Goal: Task Accomplishment & Management: Manage account settings

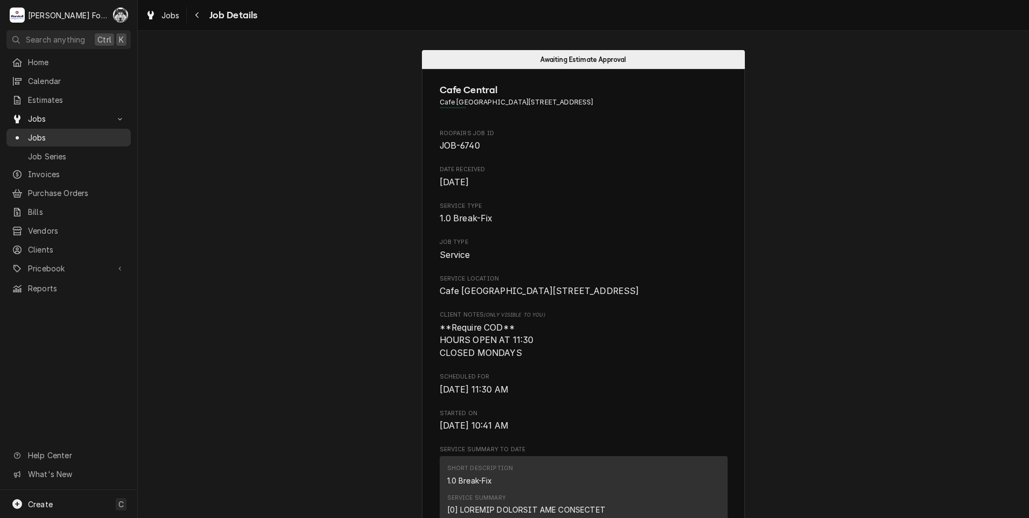
click at [34, 132] on span "Jobs" at bounding box center [76, 137] width 97 height 11
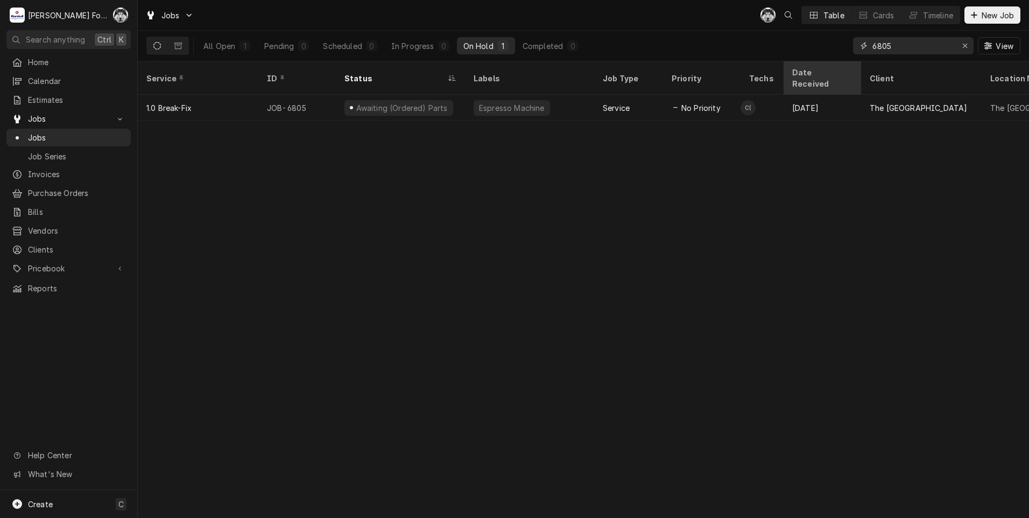
drag, startPoint x: 901, startPoint y: 46, endPoint x: 789, endPoint y: 68, distance: 114.1
click at [789, 69] on div "Jobs C( Table Cards Timeline New Job All Open 1 Pending 0 Scheduled 0 In Progre…" at bounding box center [583, 259] width 891 height 518
type input "6860"
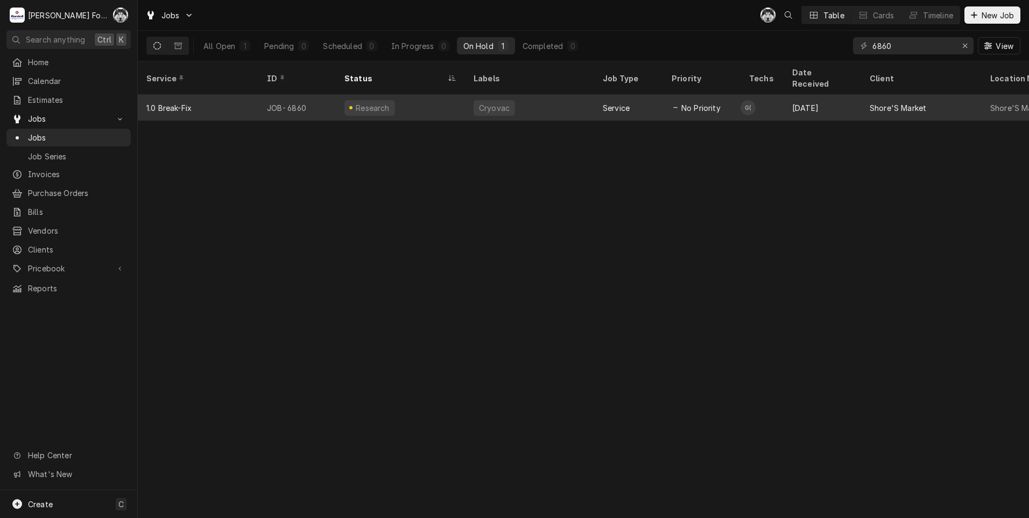
click at [395, 95] on div "Research" at bounding box center [400, 108] width 129 height 26
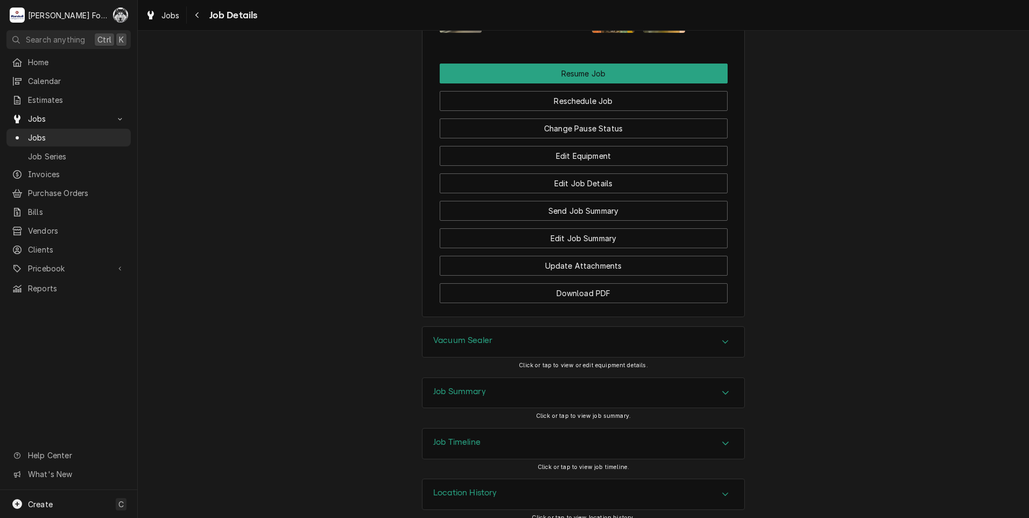
scroll to position [1284, 0]
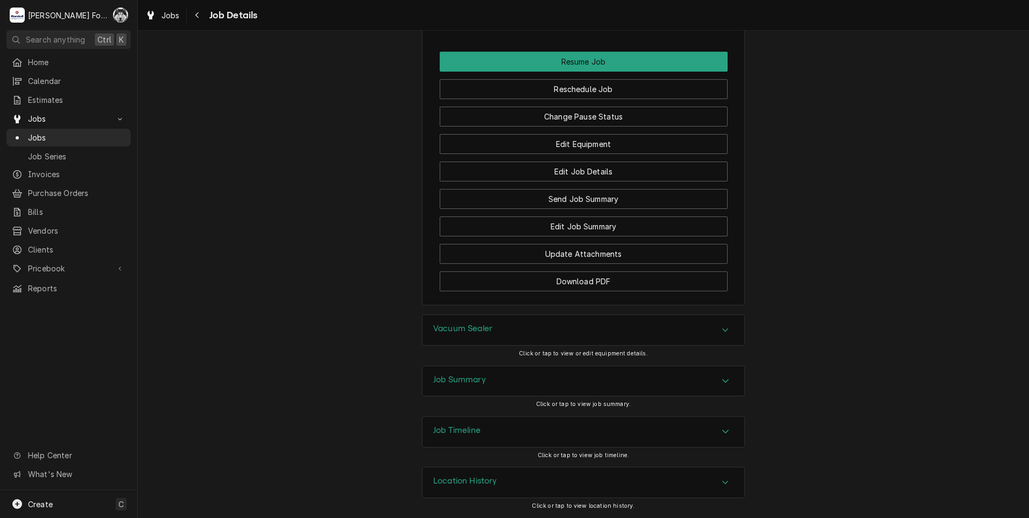
click at [519, 328] on div "Vacuum Sealer" at bounding box center [583, 330] width 322 height 30
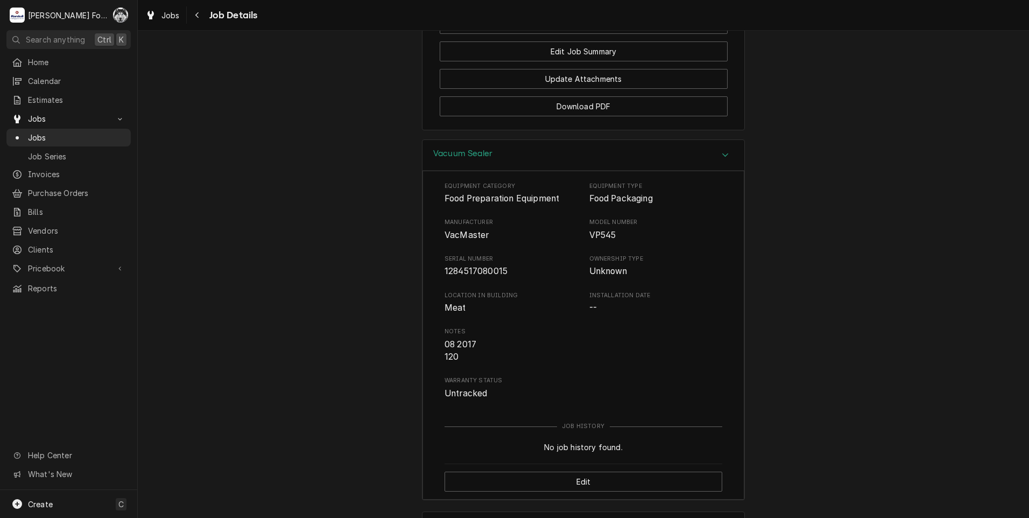
scroll to position [1605, 0]
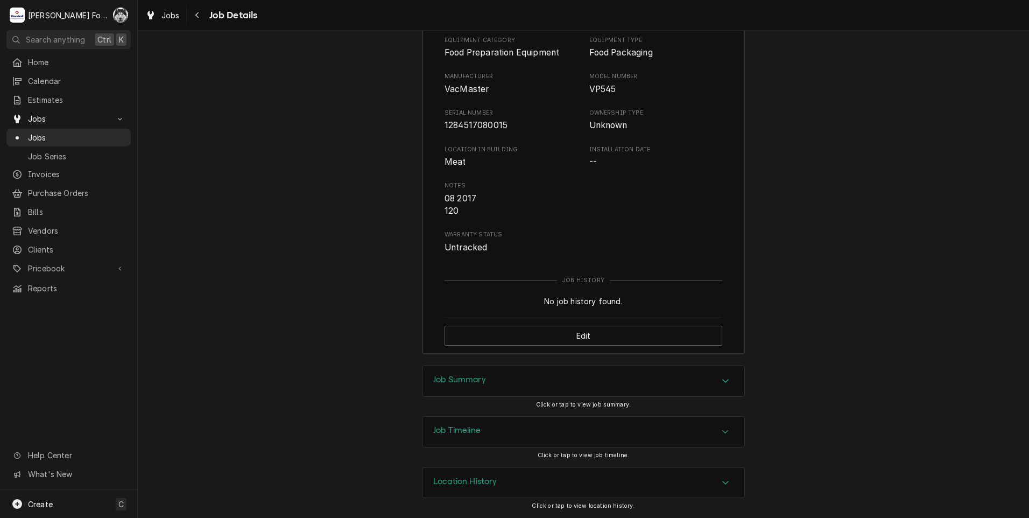
click at [527, 388] on div "Job Summary" at bounding box center [583, 381] width 322 height 30
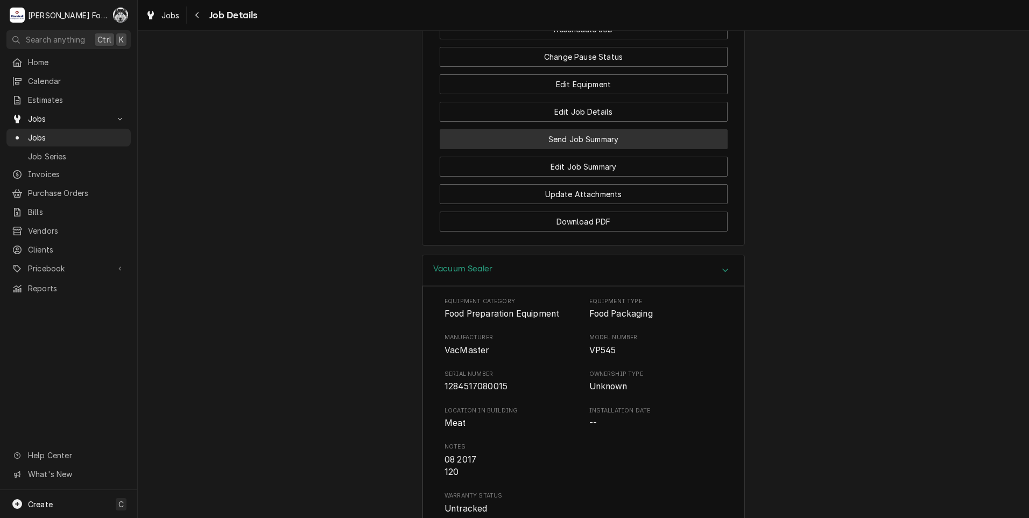
scroll to position [1221, 0]
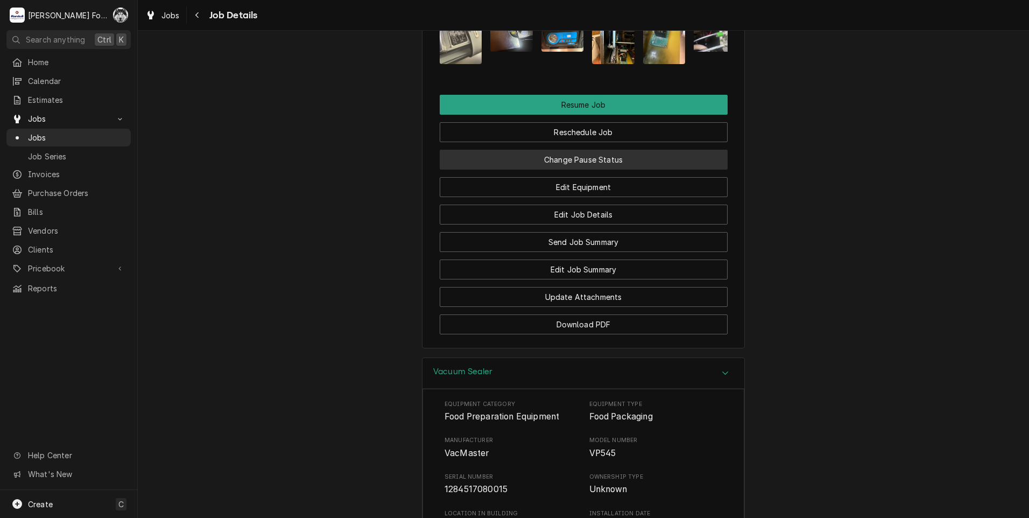
click at [566, 170] on button "Change Pause Status" at bounding box center [584, 160] width 288 height 20
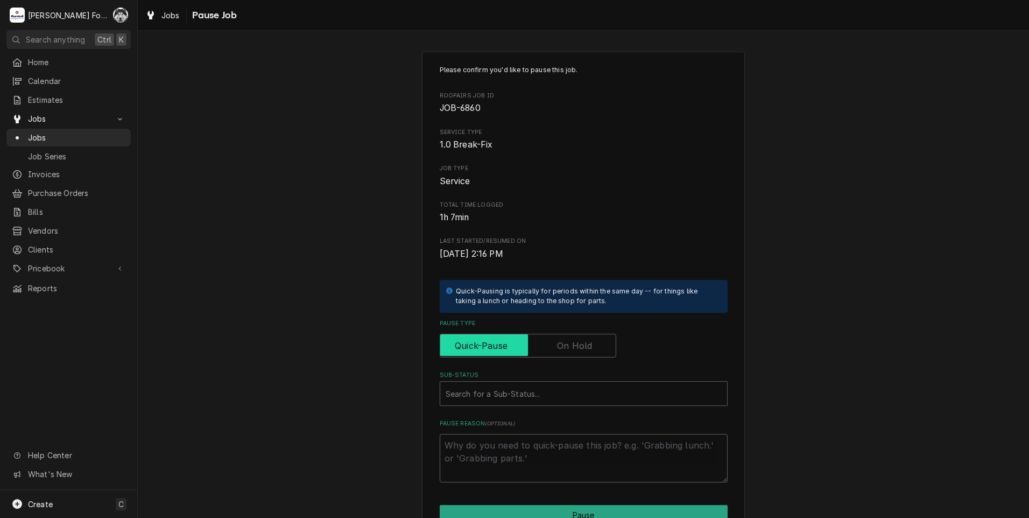
click at [551, 353] on input "Pause Type" at bounding box center [528, 346] width 167 height 24
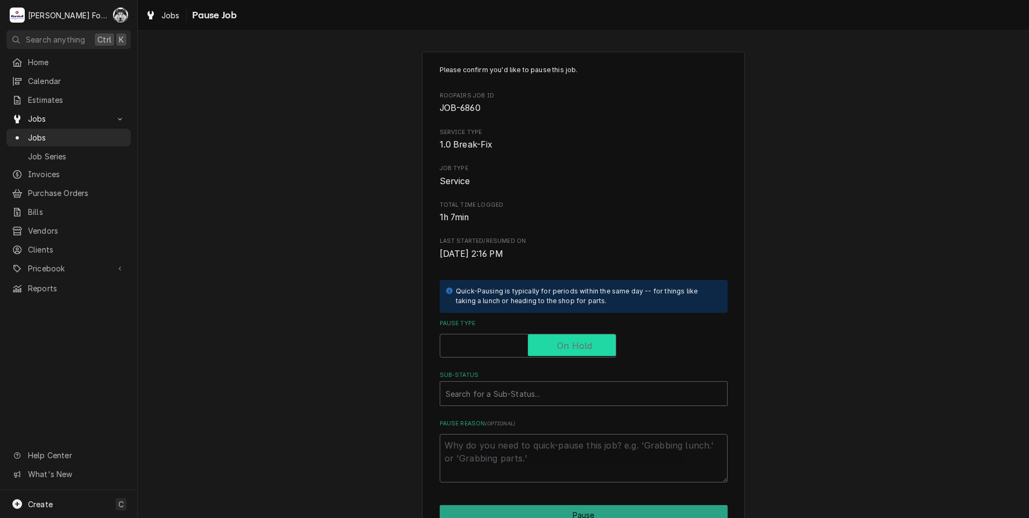
checkbox input "true"
click at [511, 396] on div "Sub-Status" at bounding box center [584, 393] width 276 height 19
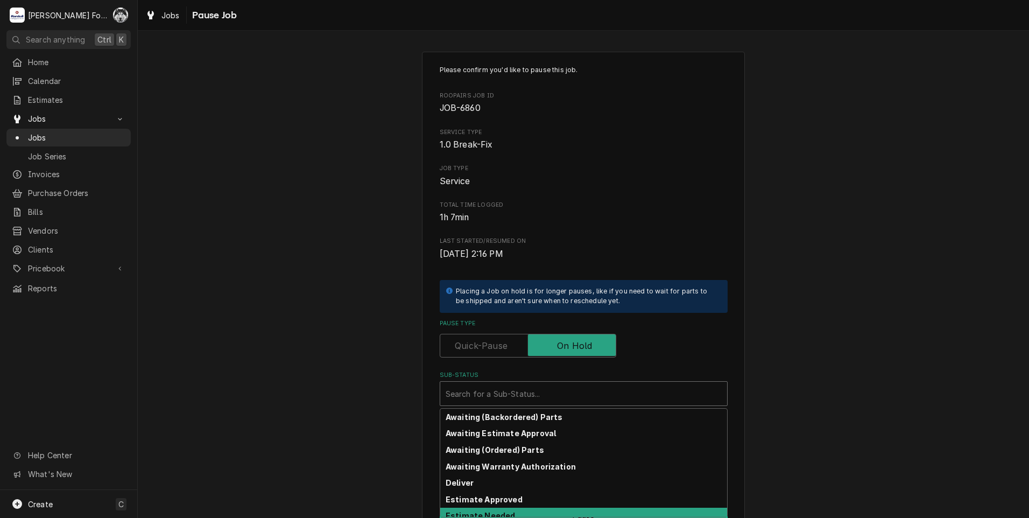
click at [479, 515] on strong "Estimate Needed" at bounding box center [480, 515] width 69 height 9
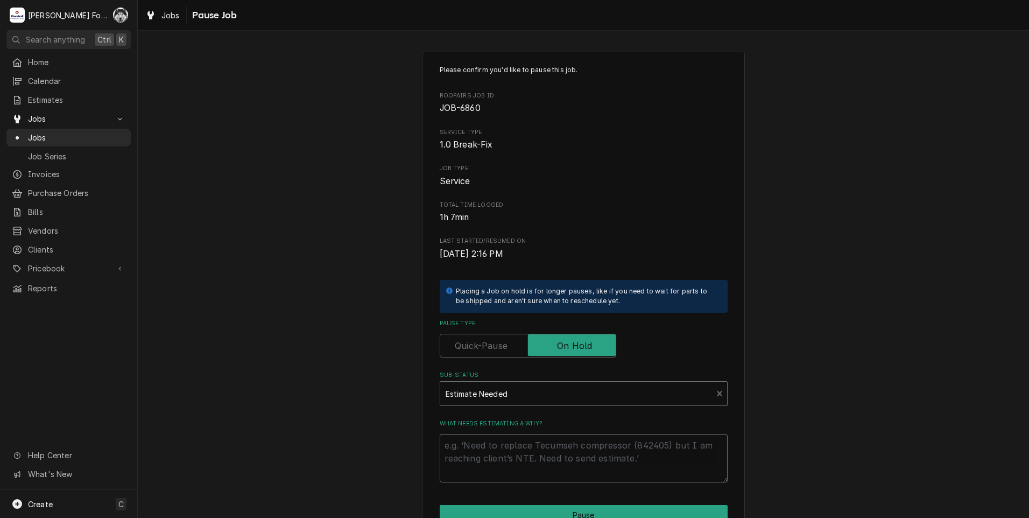
click at [480, 450] on textarea "What needs estimating & why?" at bounding box center [584, 458] width 288 height 48
type textarea "x"
type textarea "p"
type textarea "x"
type textarea "pa"
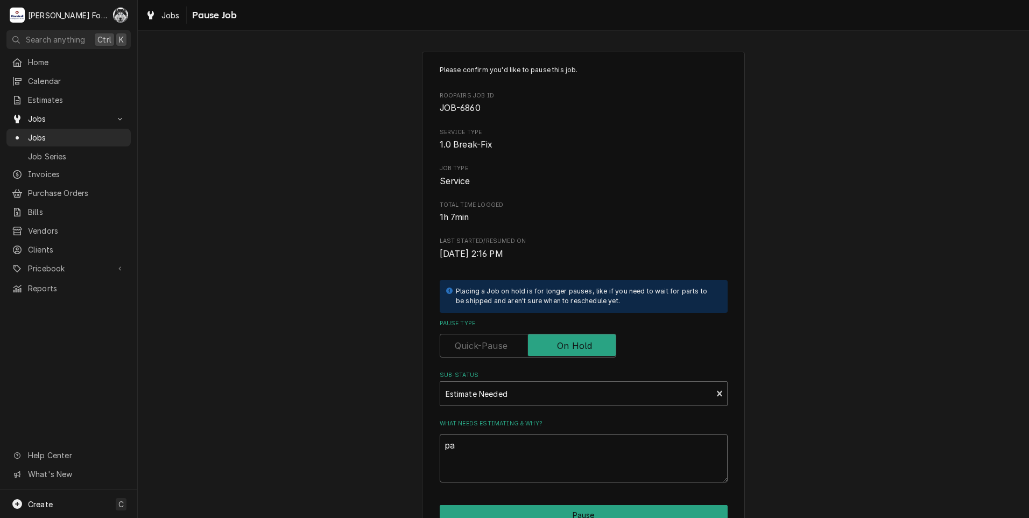
type textarea "x"
type textarea "par"
type textarea "x"
type textarea "part"
type textarea "x"
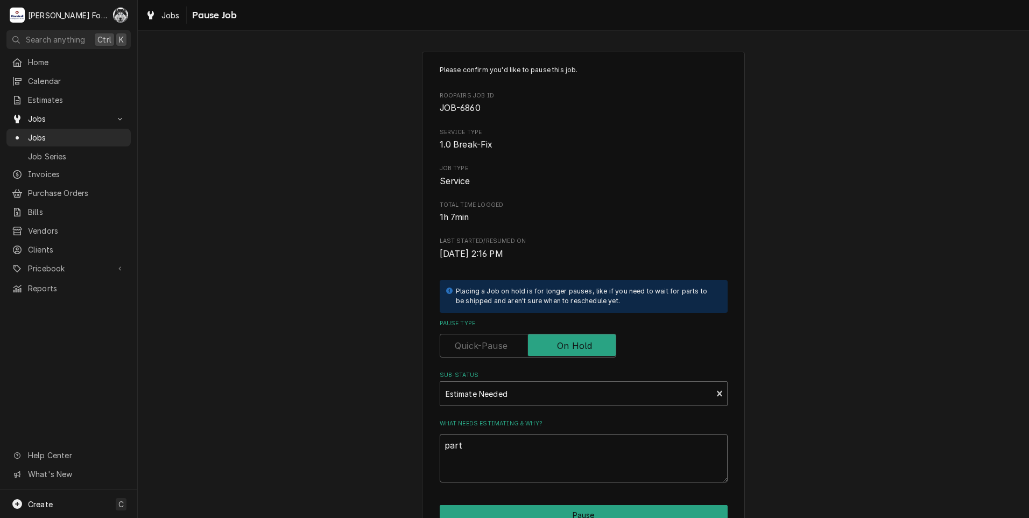
type textarea "parts"
drag, startPoint x: 477, startPoint y: 453, endPoint x: 339, endPoint y: 453, distance: 138.3
click at [344, 453] on div "Please confirm you'd like to pause this job. Roopairs Job ID JOB-6860 Service T…" at bounding box center [583, 322] width 891 height 561
type textarea "x"
type textarea "P"
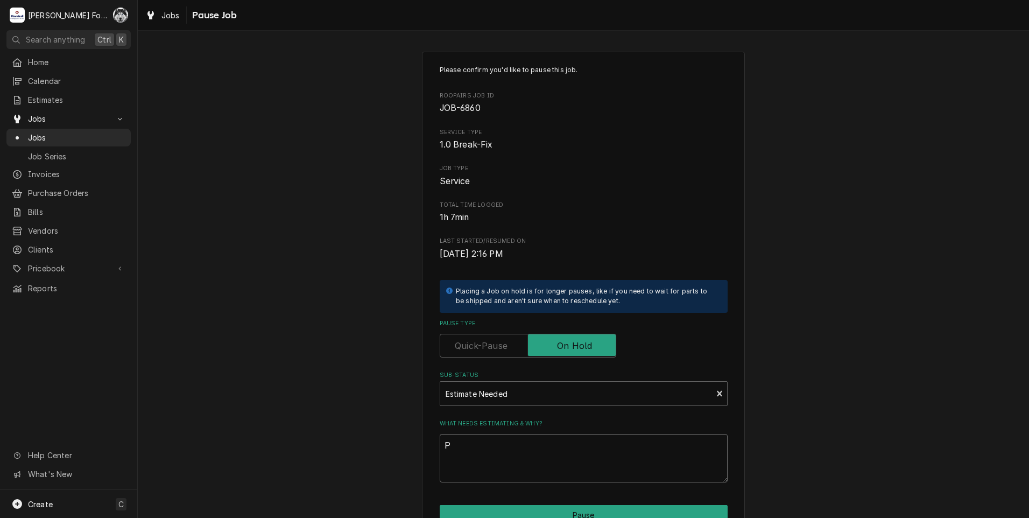
type textarea "x"
type textarea "PA"
type textarea "x"
type textarea "PAR"
type textarea "x"
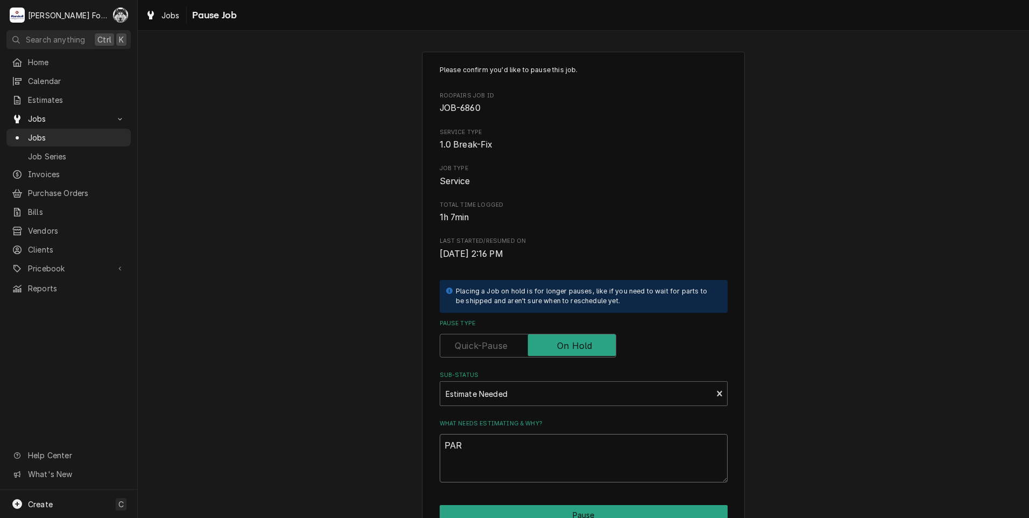
type textarea "PART"
type textarea "x"
type textarea "PARTS"
click at [496, 505] on button "Pause" at bounding box center [584, 515] width 288 height 20
type textarea "x"
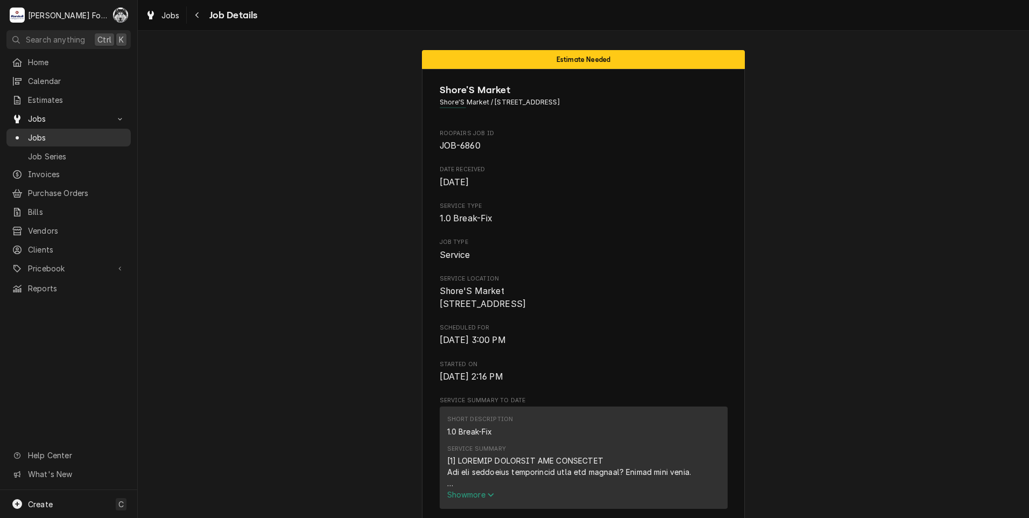
click at [30, 132] on span "Jobs" at bounding box center [76, 137] width 97 height 11
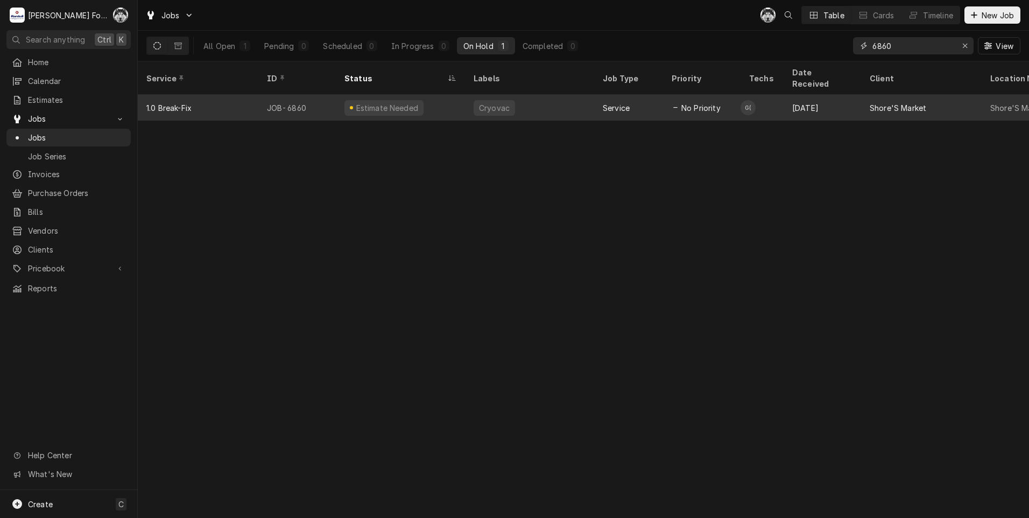
drag, startPoint x: 912, startPoint y: 44, endPoint x: 640, endPoint y: 87, distance: 274.5
click at [656, 89] on div "Jobs C( Table Cards Timeline New Job All Open 1 Pending 0 Scheduled 0 In Progre…" at bounding box center [583, 259] width 891 height 518
type input "6922"
click at [578, 105] on div "Coffee [PERSON_NAME]/Hot" at bounding box center [529, 108] width 129 height 26
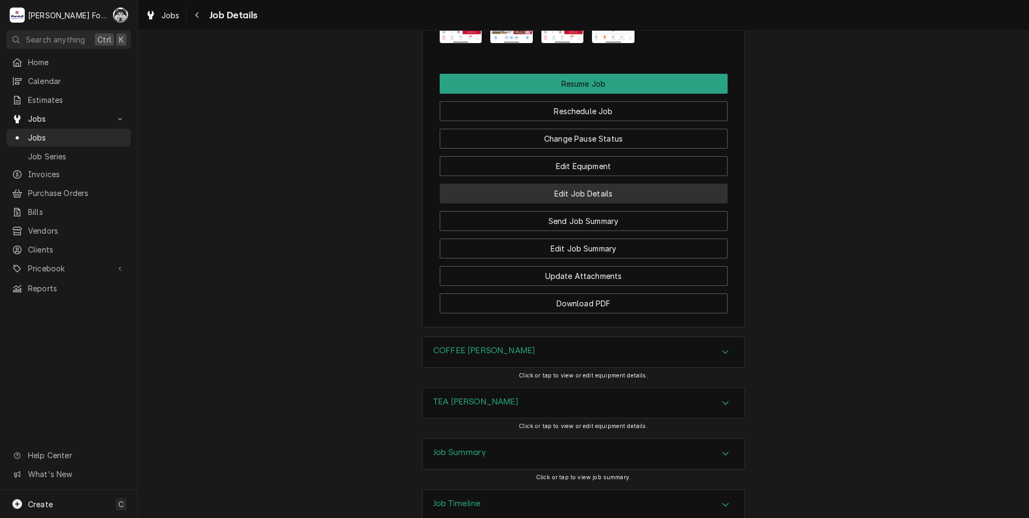
scroll to position [1513, 0]
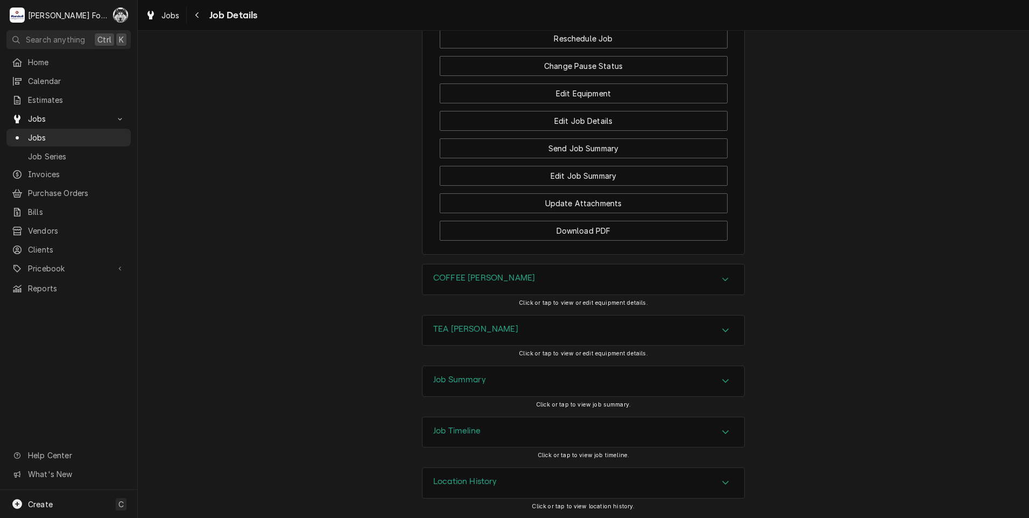
click at [478, 331] on h3 "TEA [PERSON_NAME]" at bounding box center [475, 329] width 85 height 10
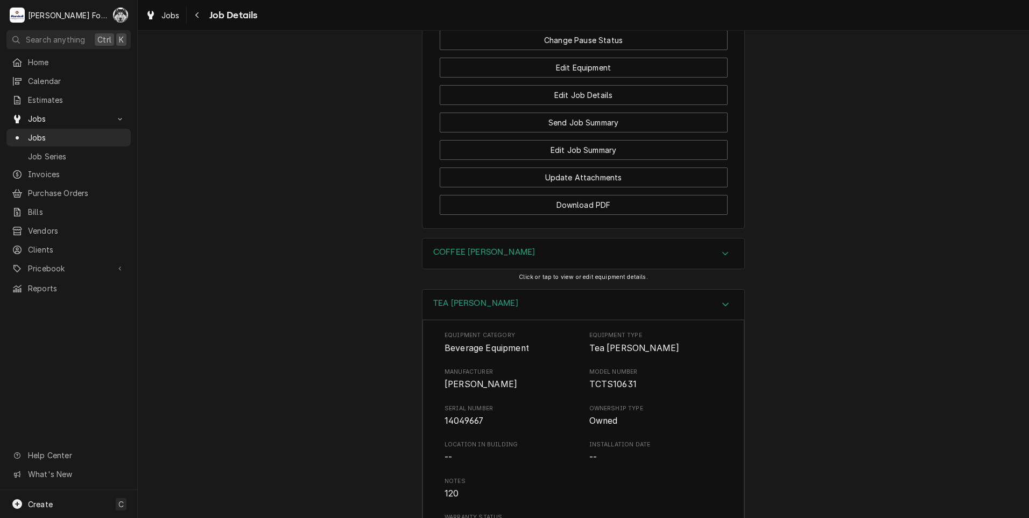
click at [490, 257] on h3 "COFFEE [PERSON_NAME]" at bounding box center [484, 252] width 102 height 10
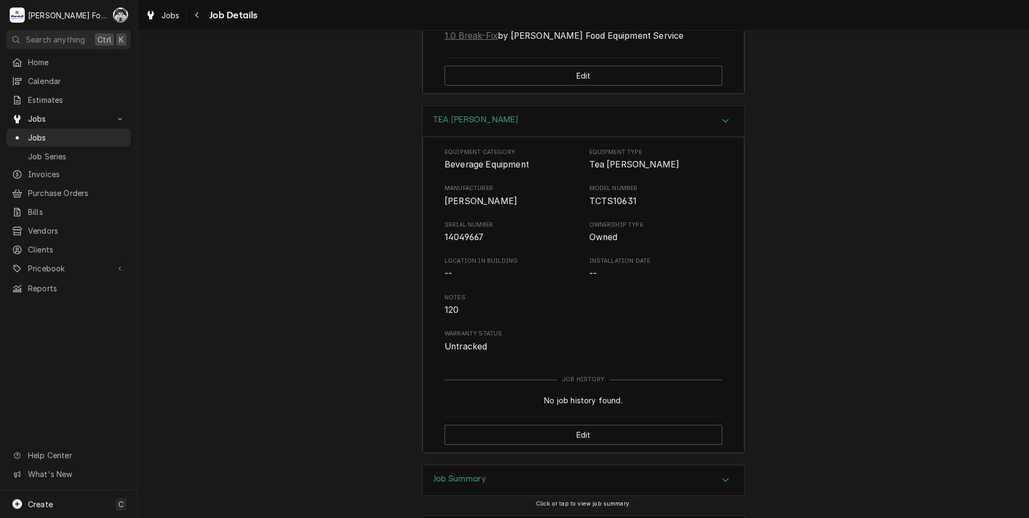
scroll to position [2144, 0]
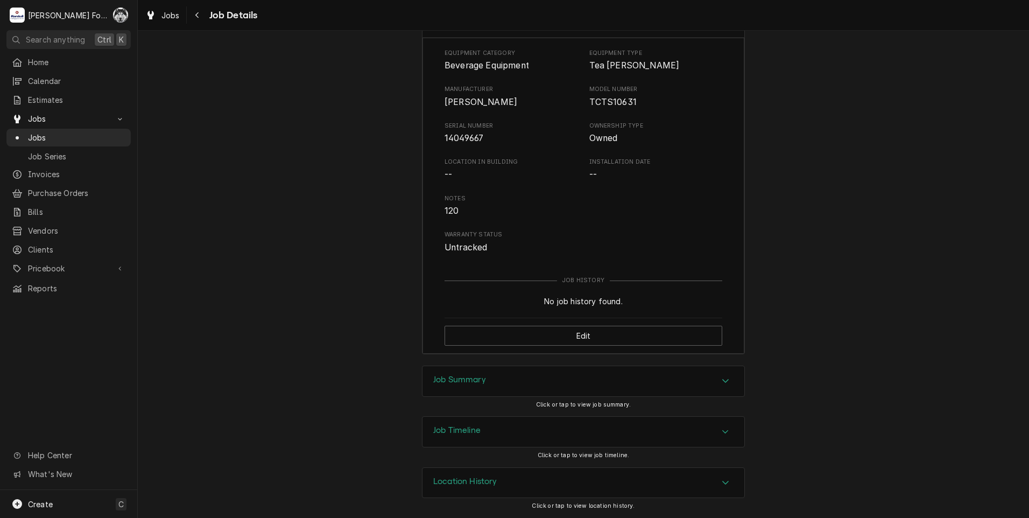
click at [476, 385] on div "Job Summary" at bounding box center [459, 381] width 53 height 13
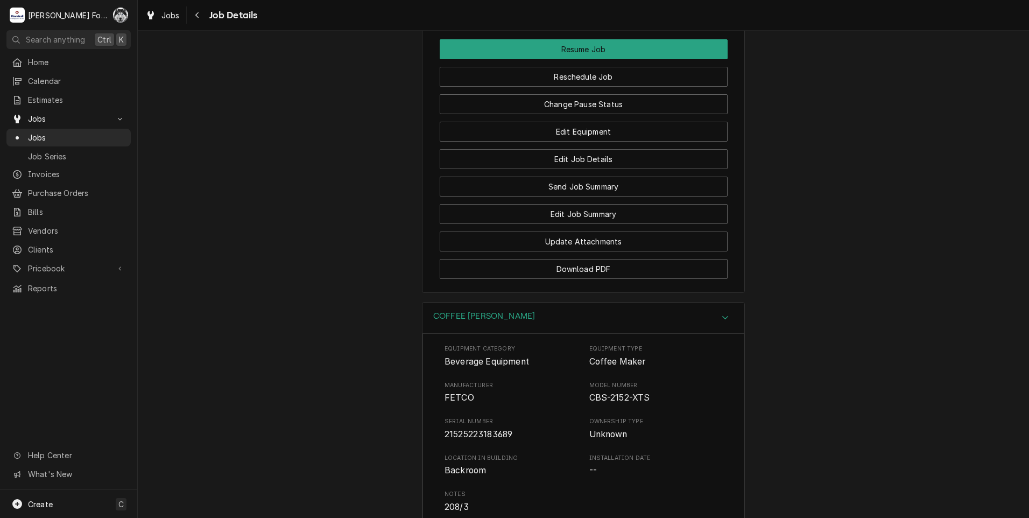
scroll to position [1390, 0]
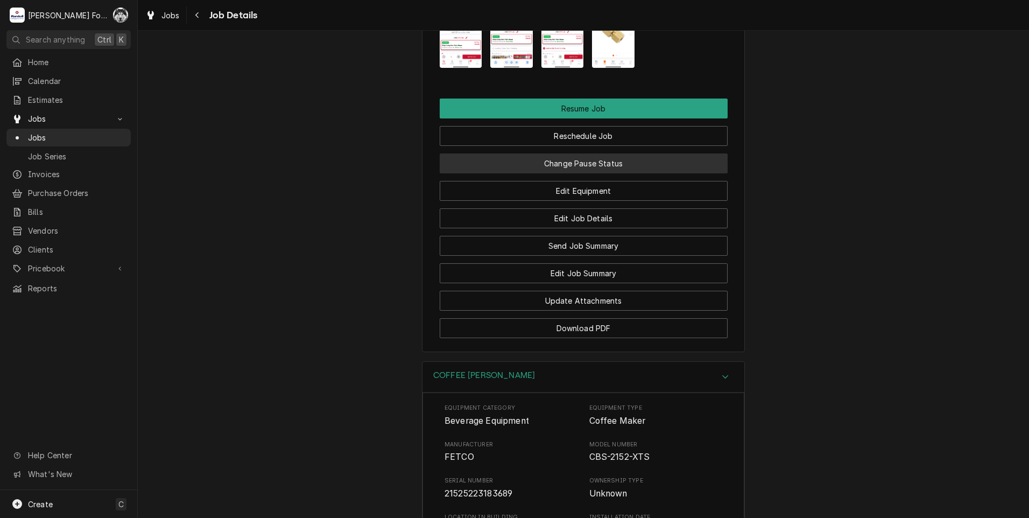
click at [576, 173] on button "Change Pause Status" at bounding box center [584, 163] width 288 height 20
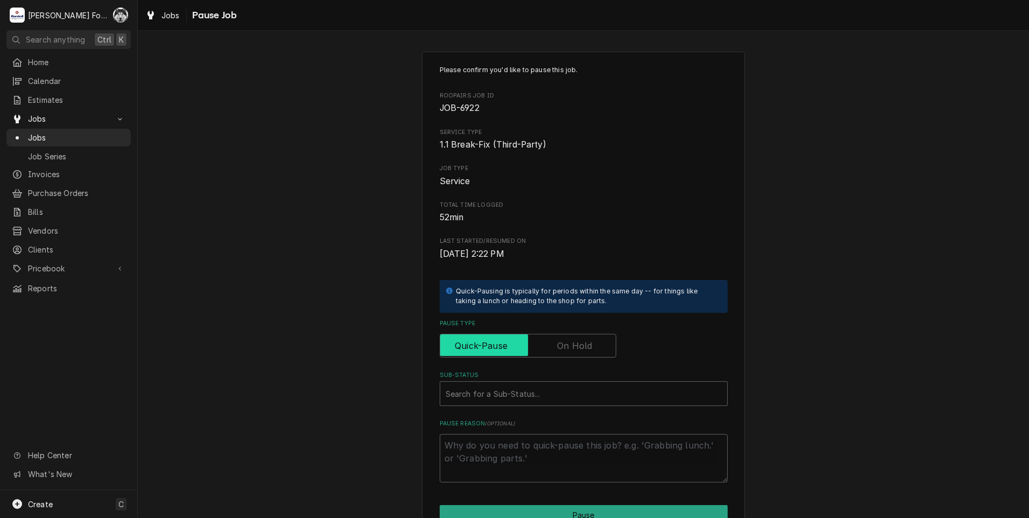
click at [550, 353] on input "Pause Type" at bounding box center [528, 346] width 167 height 24
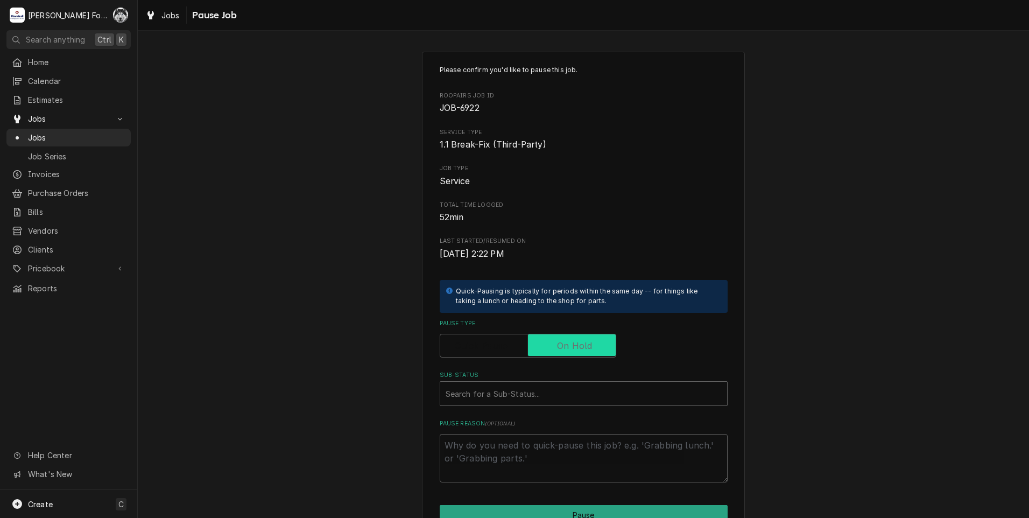
checkbox input "true"
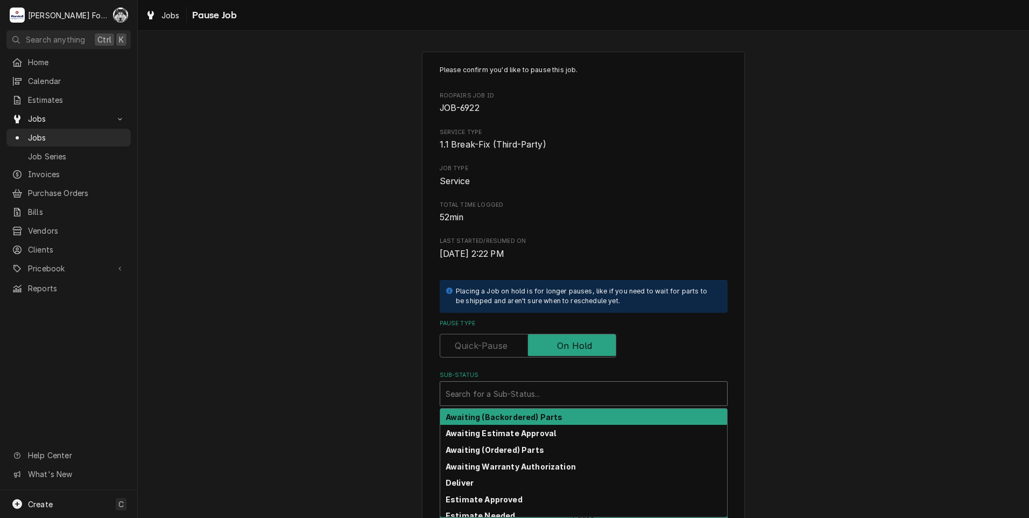
click at [537, 390] on div "Sub-Status" at bounding box center [584, 393] width 276 height 19
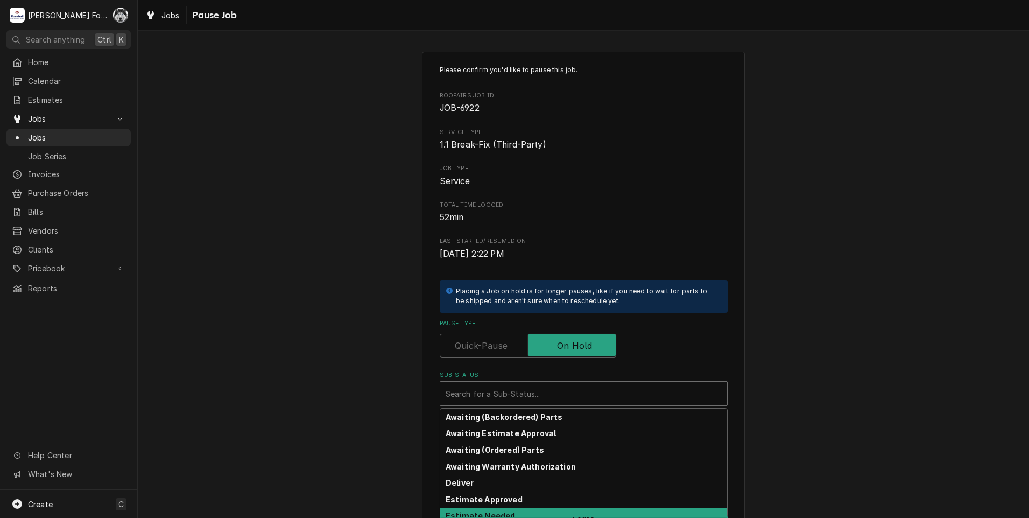
click at [468, 512] on strong "Estimate Needed" at bounding box center [480, 515] width 69 height 9
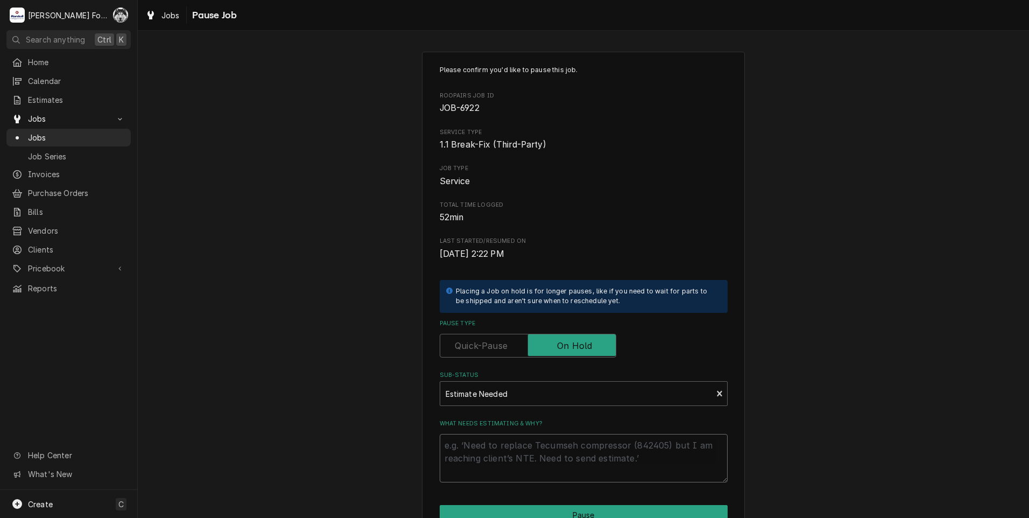
click at [480, 452] on textarea "What needs estimating & why?" at bounding box center [584, 458] width 288 height 48
type textarea "x"
type textarea "P"
type textarea "x"
type textarea "PA"
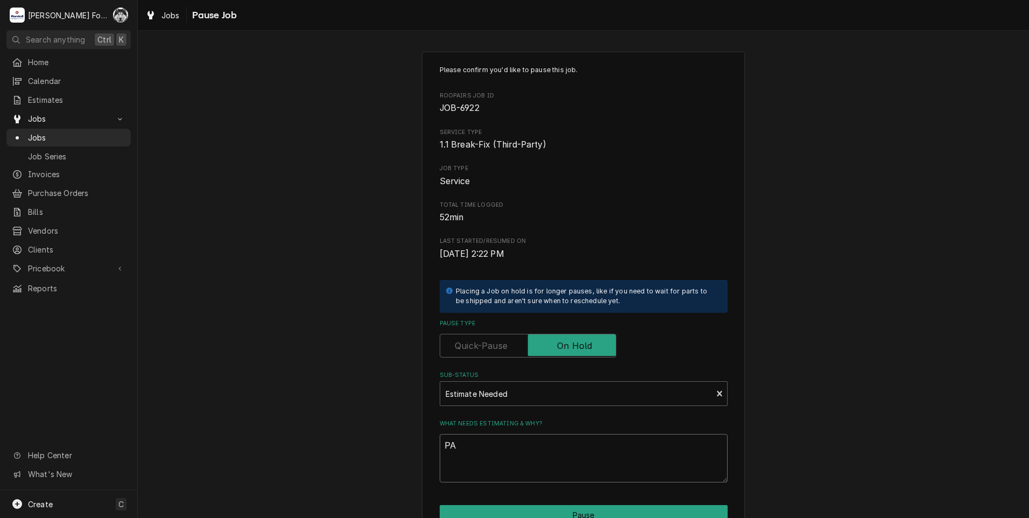
type textarea "x"
type textarea "PAR"
type textarea "x"
type textarea "PART"
type textarea "x"
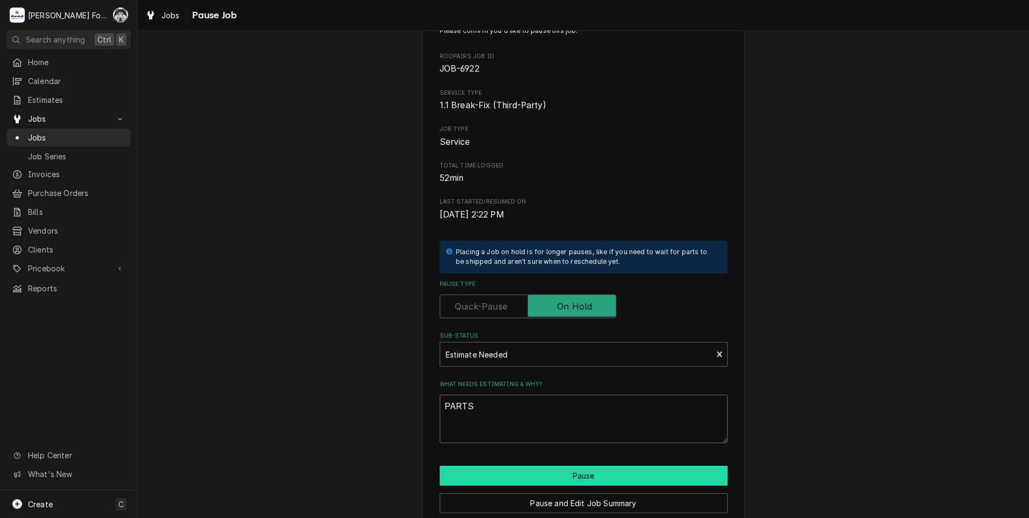
scroll to position [85, 0]
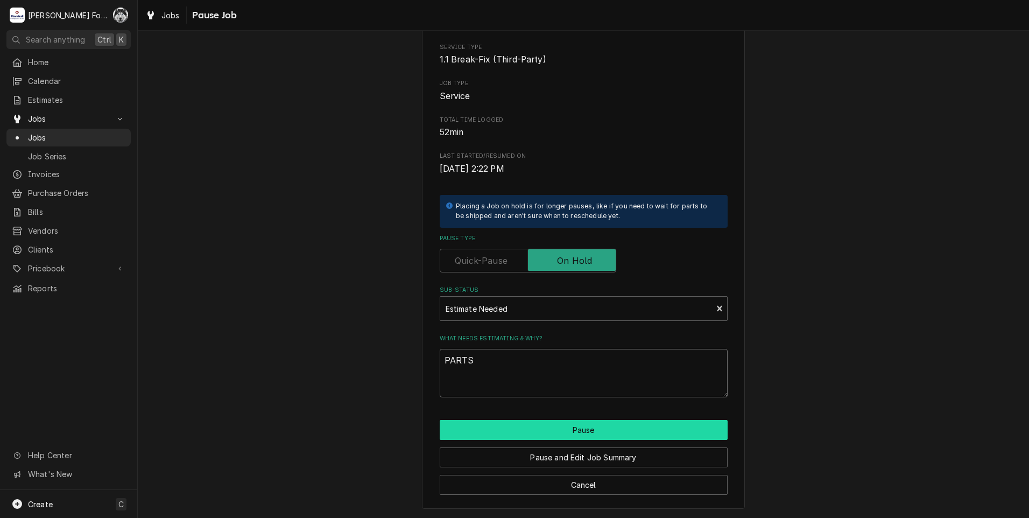
type textarea "PARTS"
click at [579, 427] on button "Pause" at bounding box center [584, 430] width 288 height 20
type textarea "x"
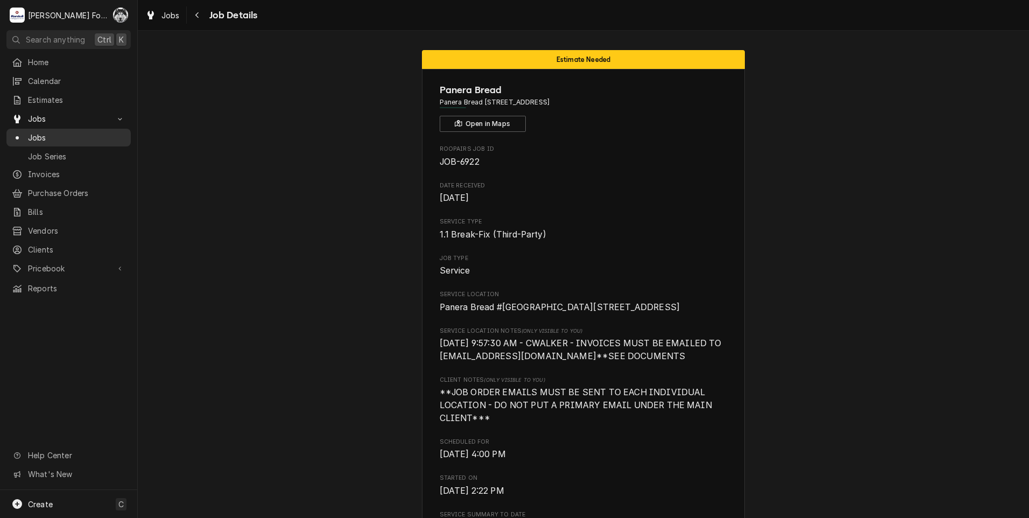
click at [34, 133] on span "Jobs" at bounding box center [76, 137] width 97 height 11
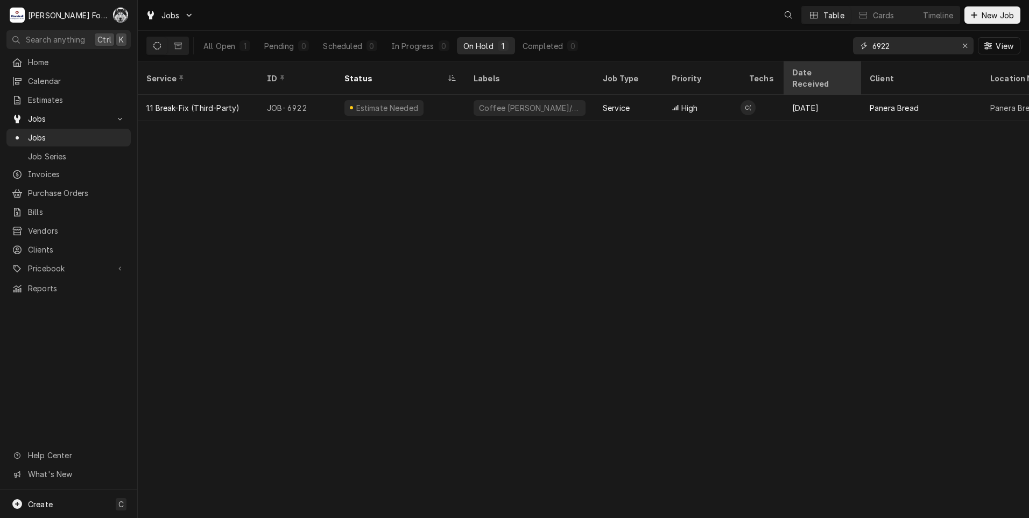
drag, startPoint x: 898, startPoint y: 47, endPoint x: 809, endPoint y: 67, distance: 91.0
click at [809, 67] on div "Jobs Table Cards Timeline New Job All Open 1 Pending 0 Scheduled 0 In Progress …" at bounding box center [583, 259] width 891 height 518
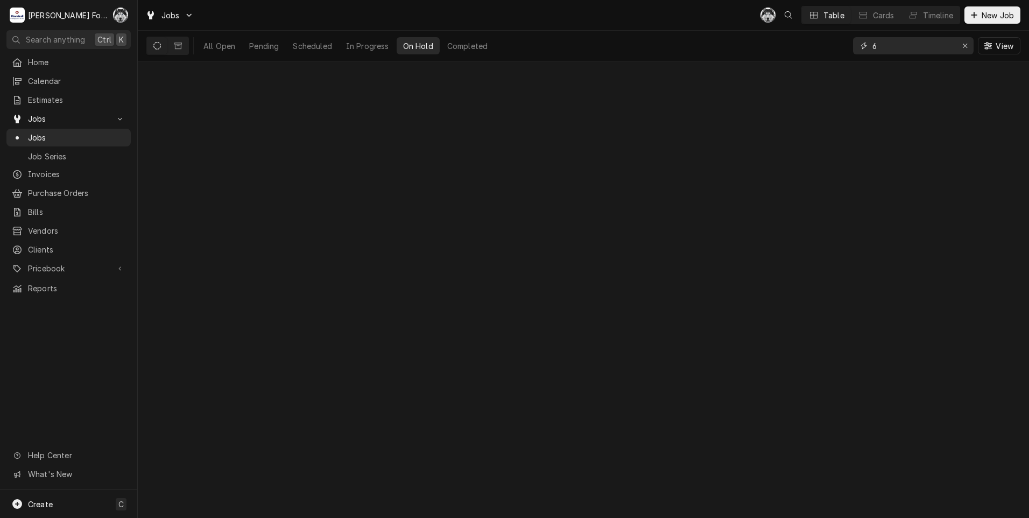
type input "68"
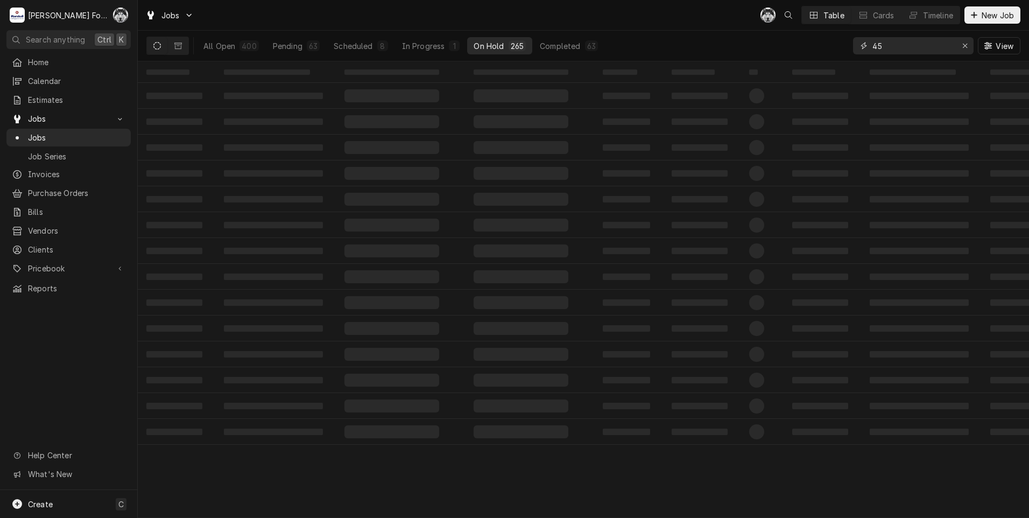
type input "45"
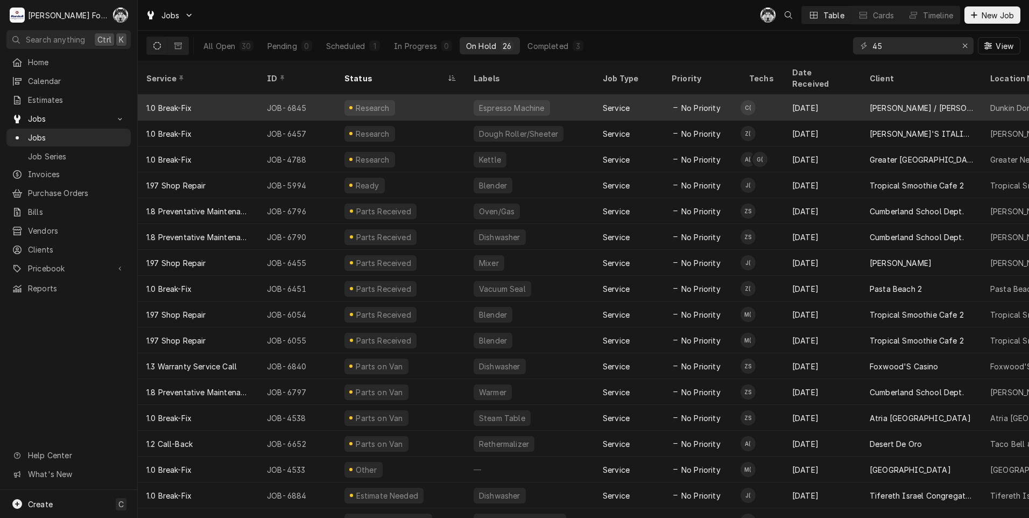
click at [429, 97] on div "Research" at bounding box center [400, 108] width 129 height 26
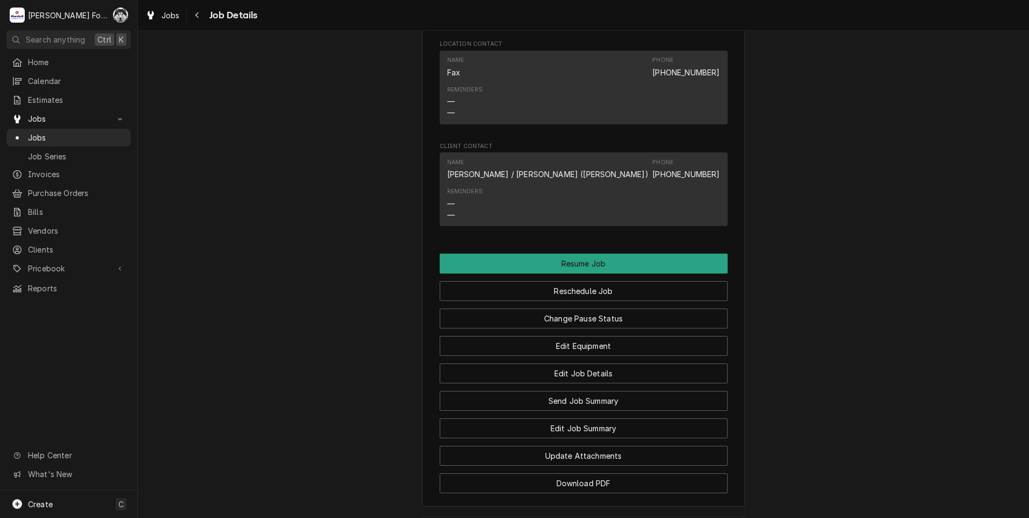
scroll to position [969, 0]
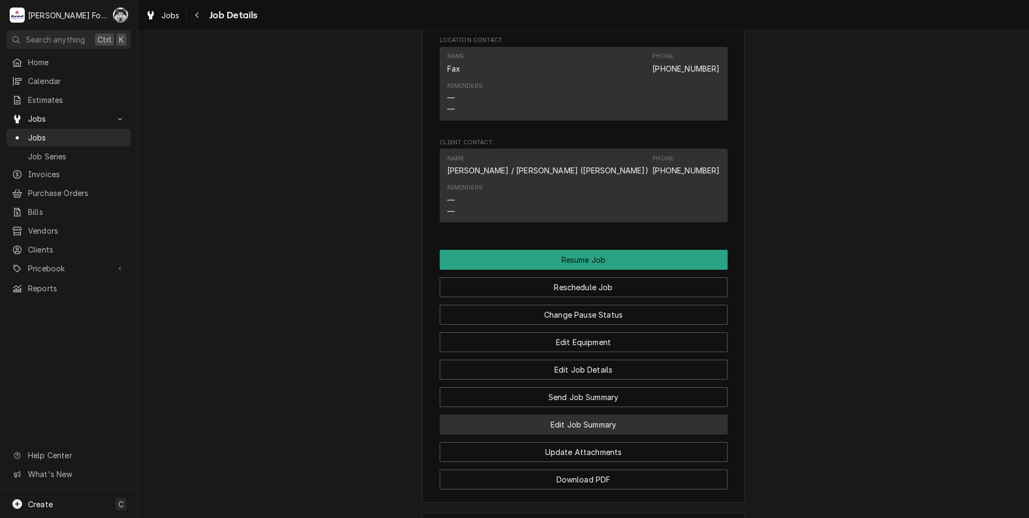
click at [568, 434] on button "Edit Job Summary" at bounding box center [584, 424] width 288 height 20
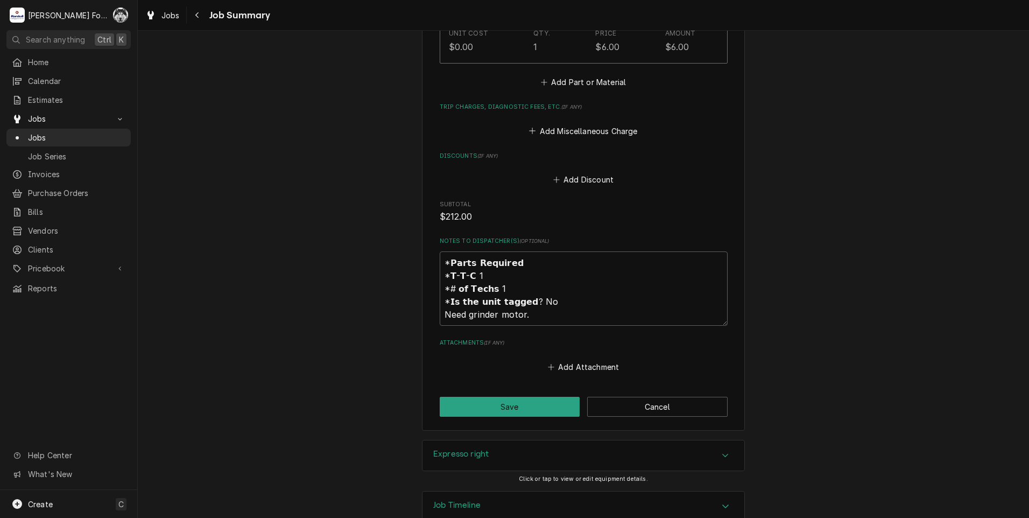
scroll to position [982, 0]
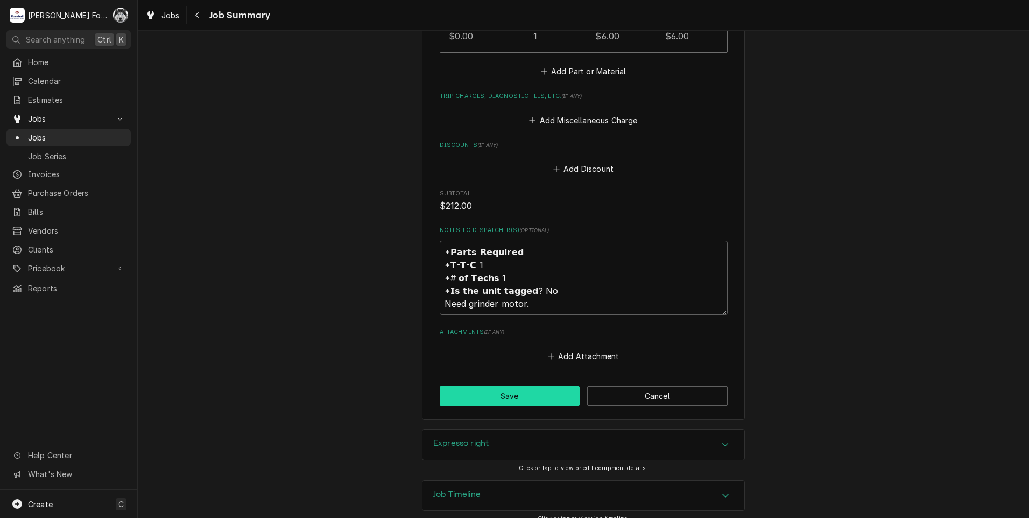
click at [513, 386] on button "Save" at bounding box center [510, 396] width 140 height 20
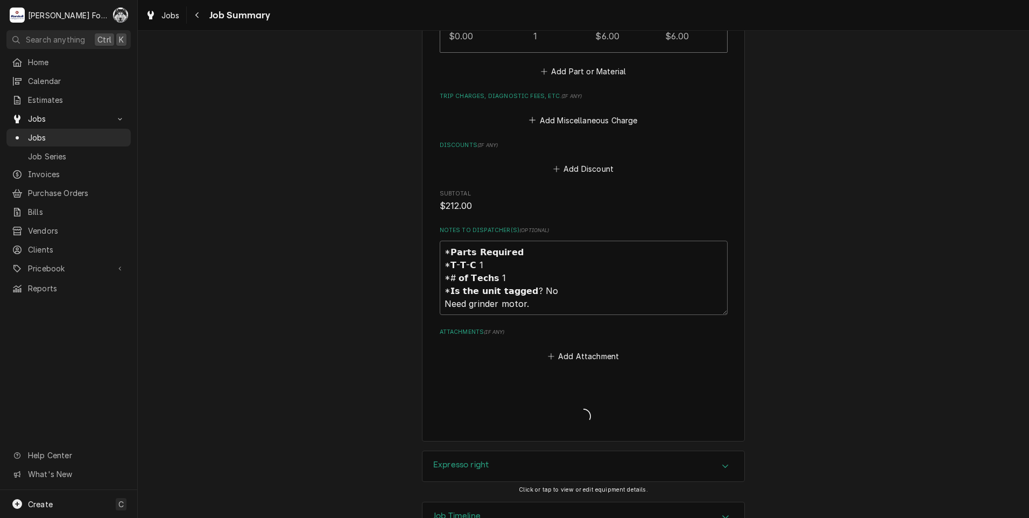
type textarea "x"
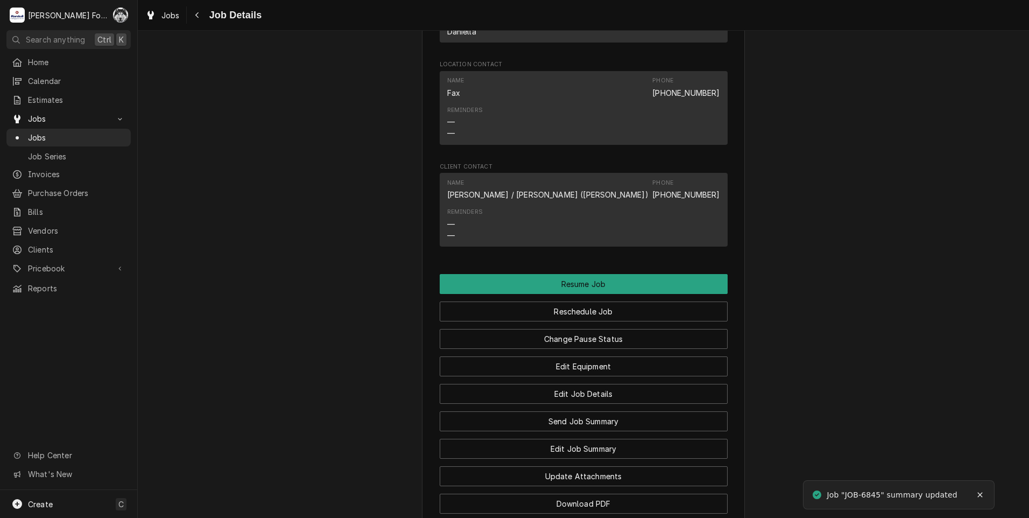
scroll to position [1076, 0]
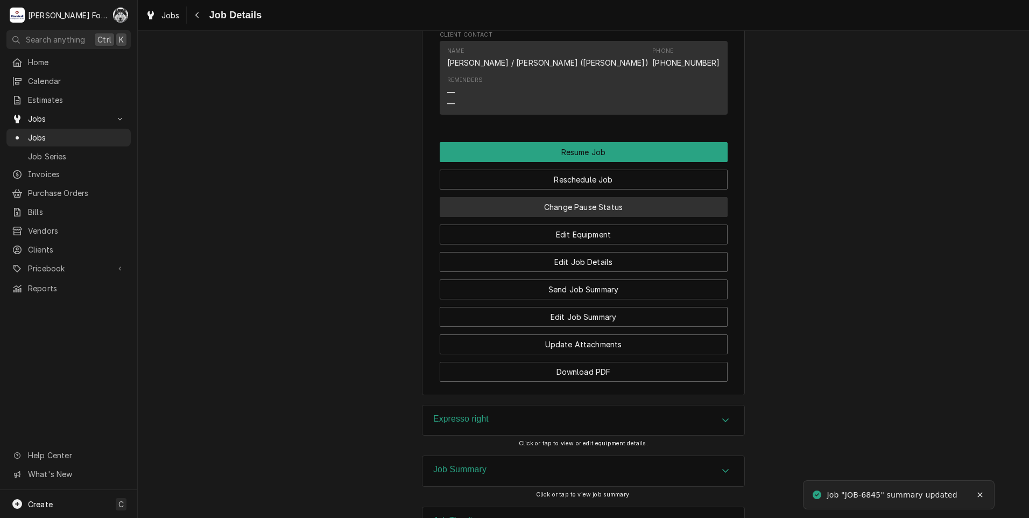
click at [500, 215] on button "Change Pause Status" at bounding box center [584, 207] width 288 height 20
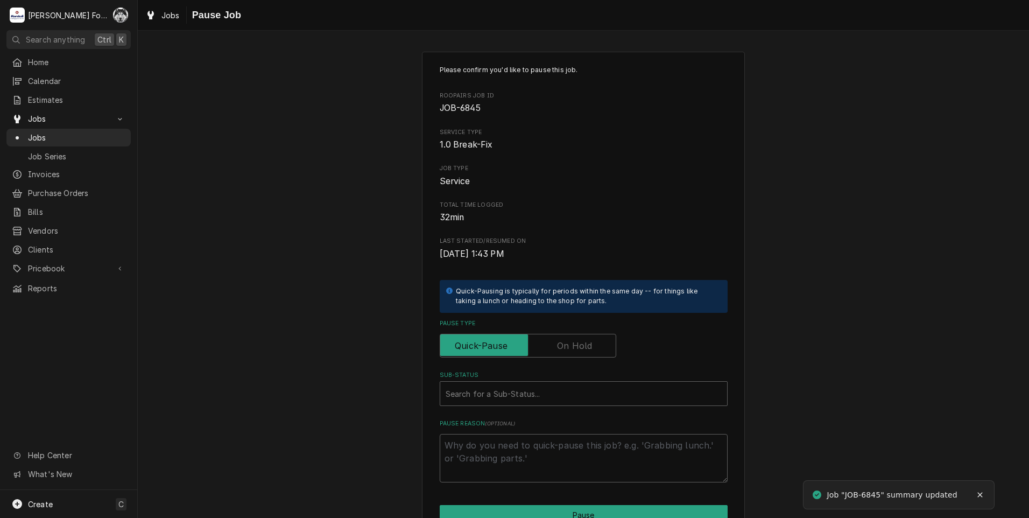
click at [577, 346] on label "Pause Type" at bounding box center [528, 346] width 177 height 24
click at [577, 346] on input "Pause Type" at bounding box center [528, 346] width 167 height 24
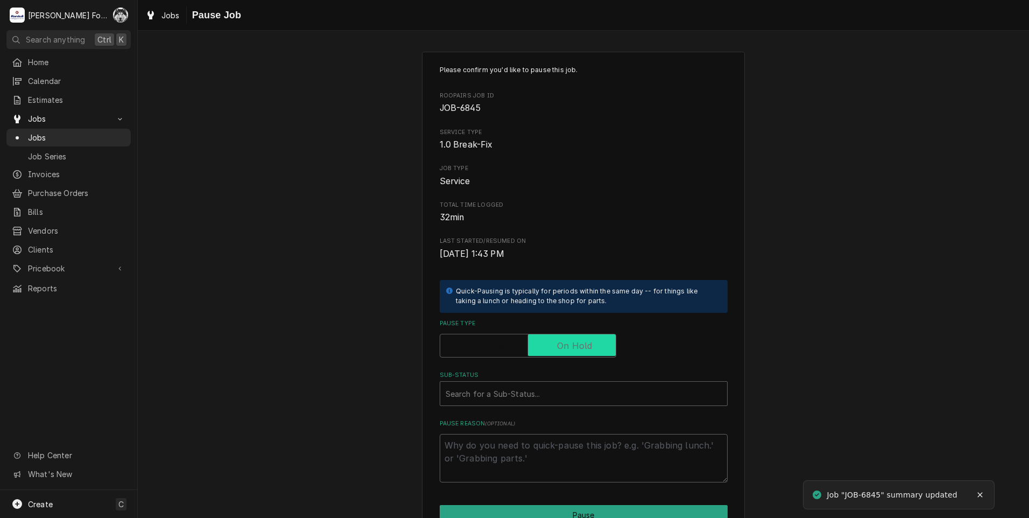
checkbox input "true"
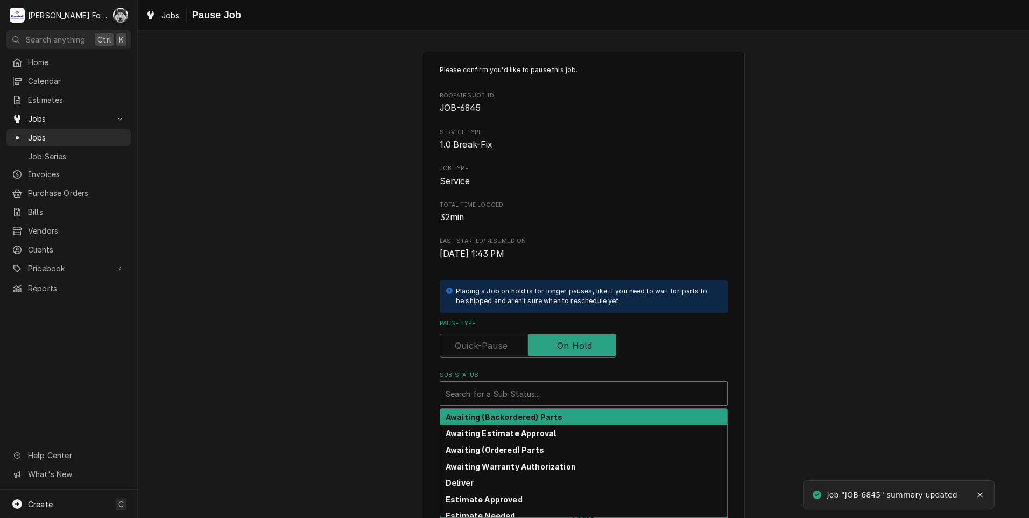
drag, startPoint x: 552, startPoint y: 393, endPoint x: 530, endPoint y: 436, distance: 48.4
click at [552, 394] on div "Sub-Status" at bounding box center [584, 393] width 276 height 19
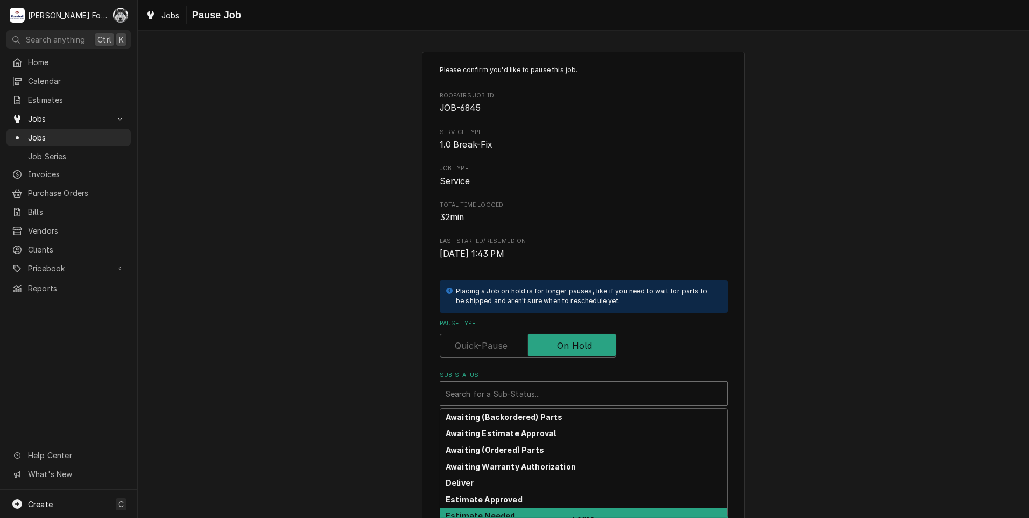
click at [501, 513] on strong "Estimate Needed" at bounding box center [480, 515] width 69 height 9
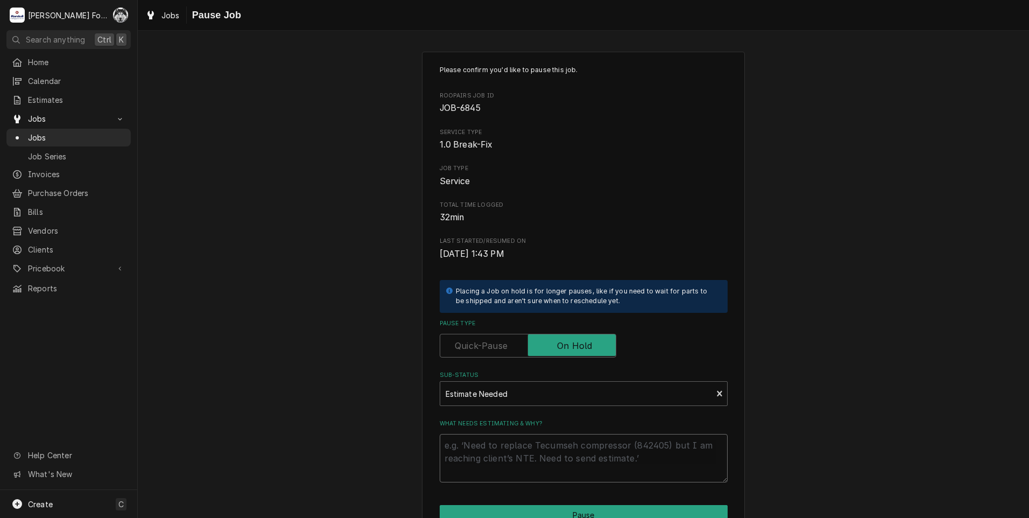
click at [499, 456] on textarea "What needs estimating & why?" at bounding box center [584, 458] width 288 height 48
type textarea "x"
type textarea "P"
type textarea "x"
type textarea "PA"
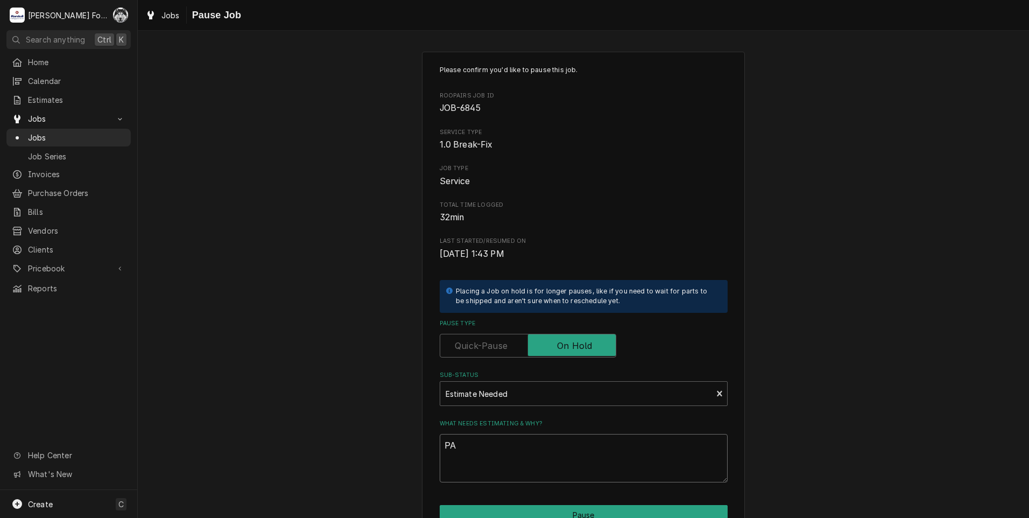
type textarea "x"
type textarea "PAR"
type textarea "x"
type textarea "PART"
type textarea "x"
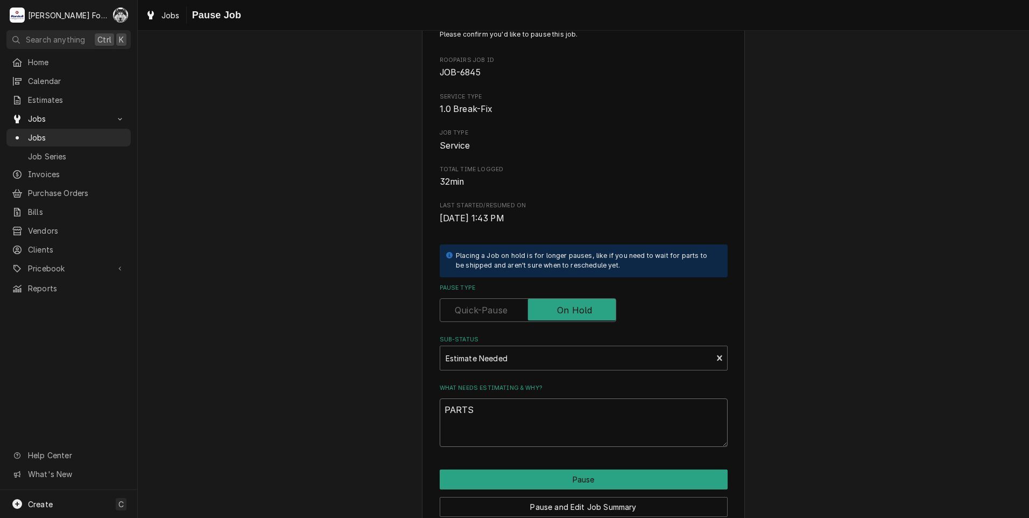
scroll to position [85, 0]
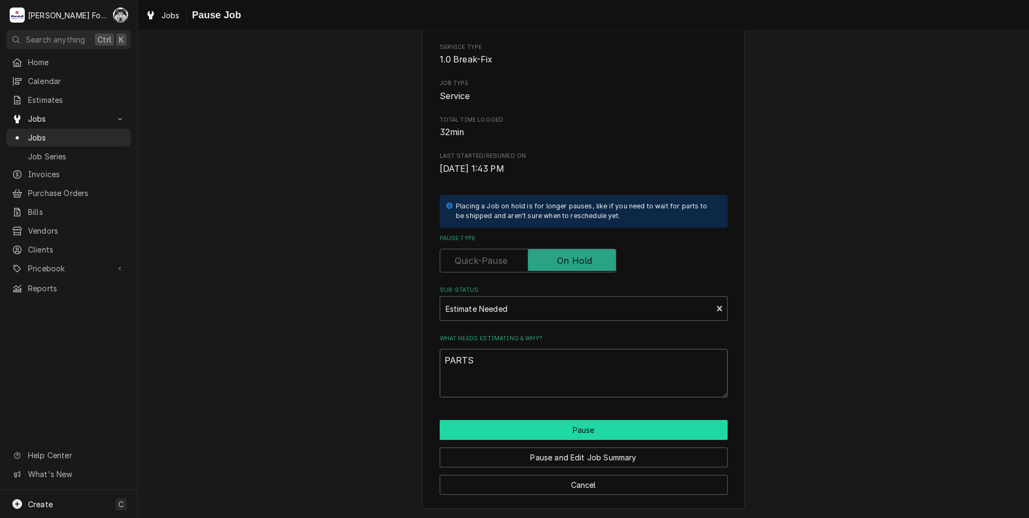
type textarea "PARTS"
click at [477, 432] on button "Pause" at bounding box center [584, 430] width 288 height 20
type textarea "x"
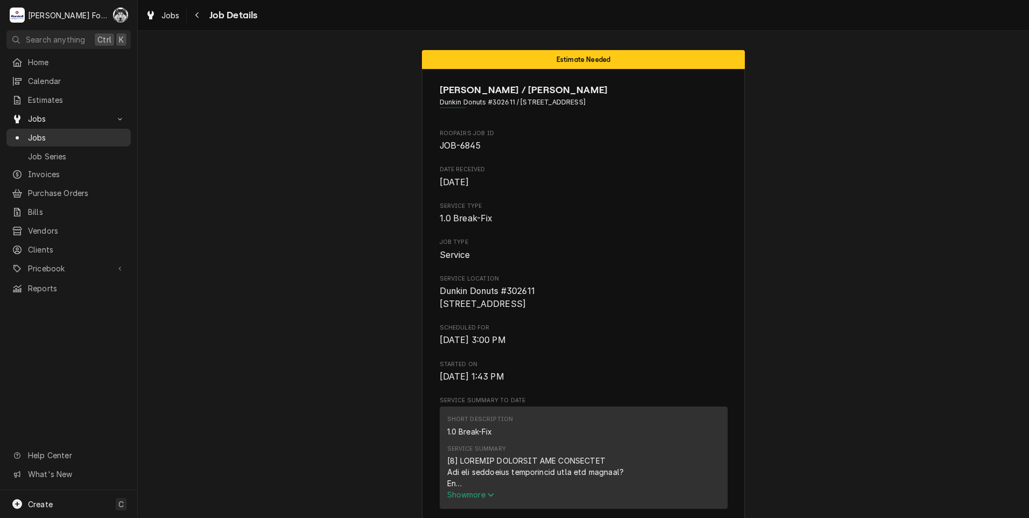
click at [38, 132] on span "Jobs" at bounding box center [76, 137] width 97 height 11
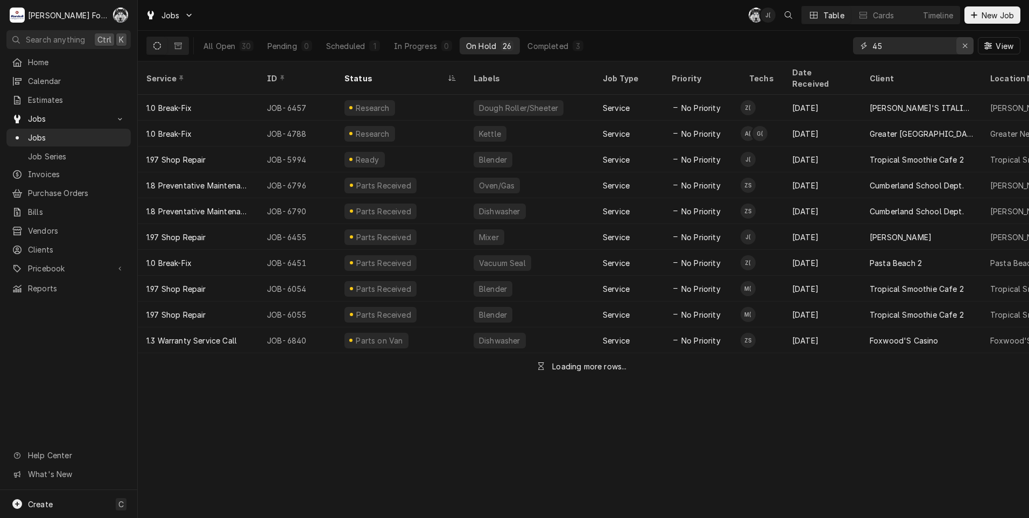
click at [967, 43] on icon "Erase input" at bounding box center [965, 46] width 6 height 8
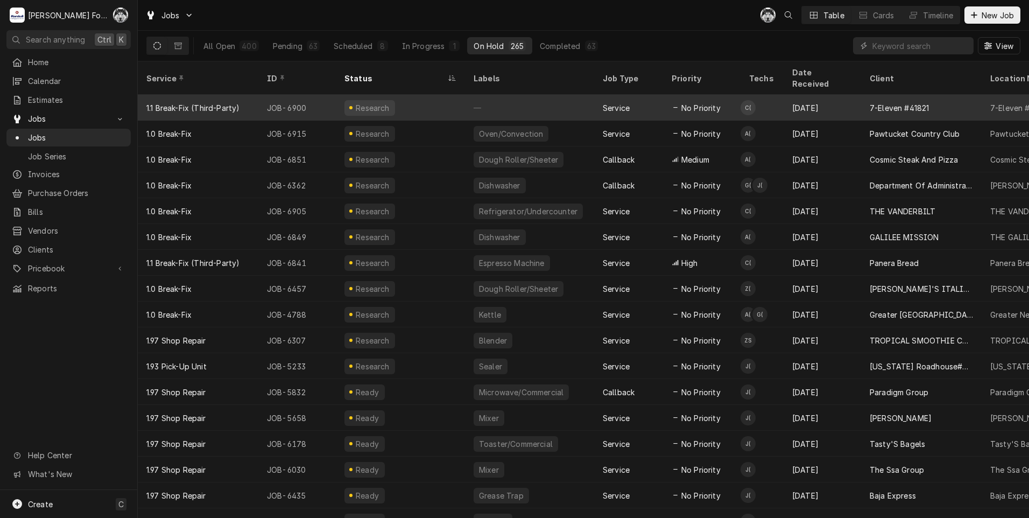
click at [875, 102] on div "7-Eleven #41821" at bounding box center [899, 107] width 59 height 11
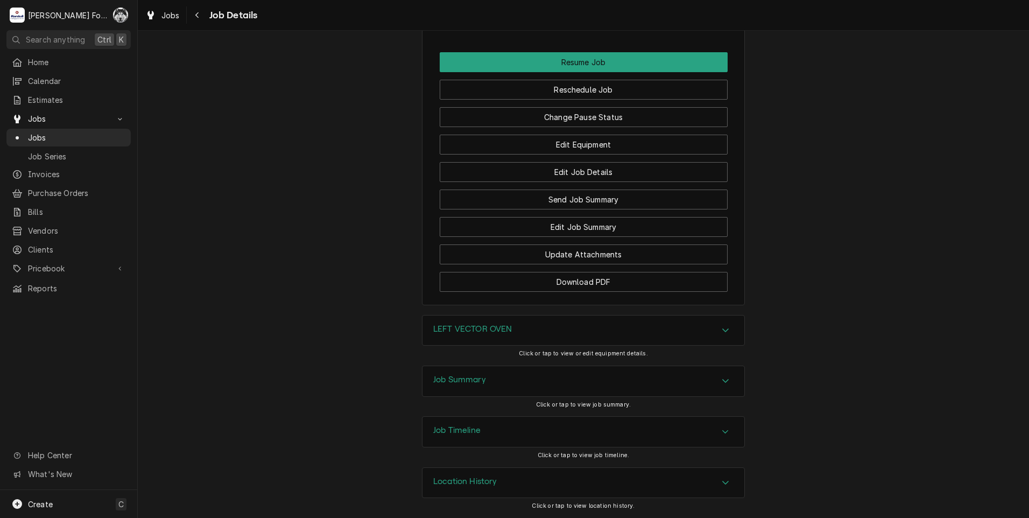
scroll to position [1444, 0]
click at [511, 324] on h3 "LEFT VECTOR OVEN" at bounding box center [472, 329] width 79 height 10
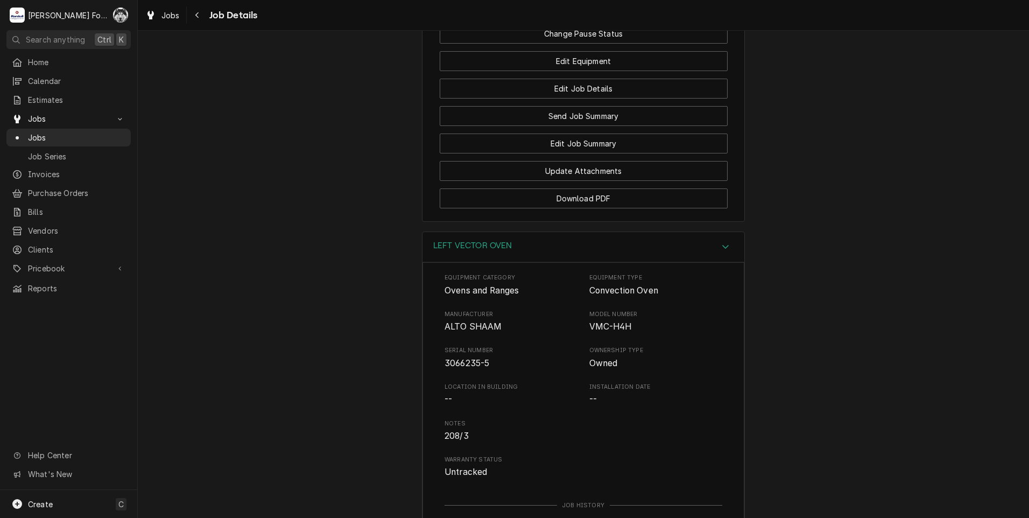
scroll to position [1753, 0]
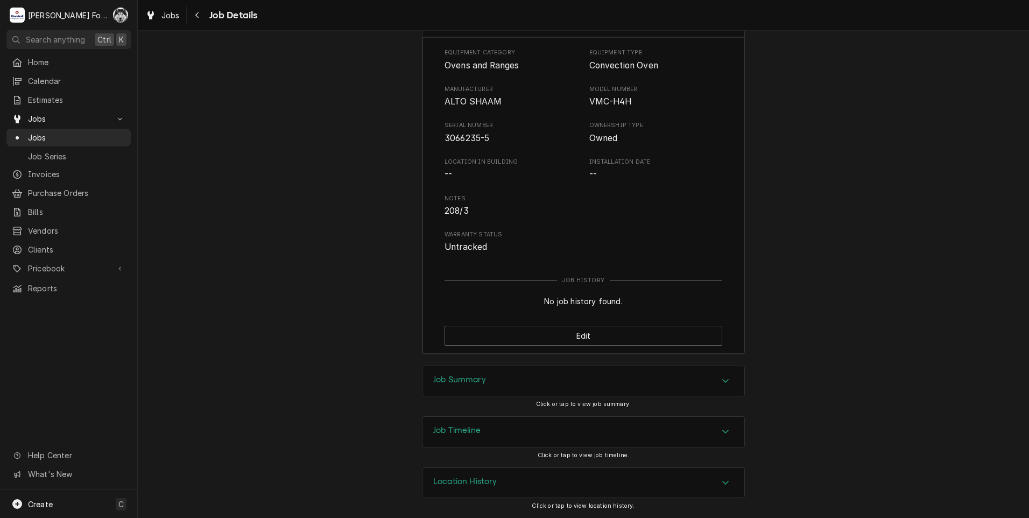
click at [497, 382] on div "Job Summary" at bounding box center [583, 381] width 322 height 30
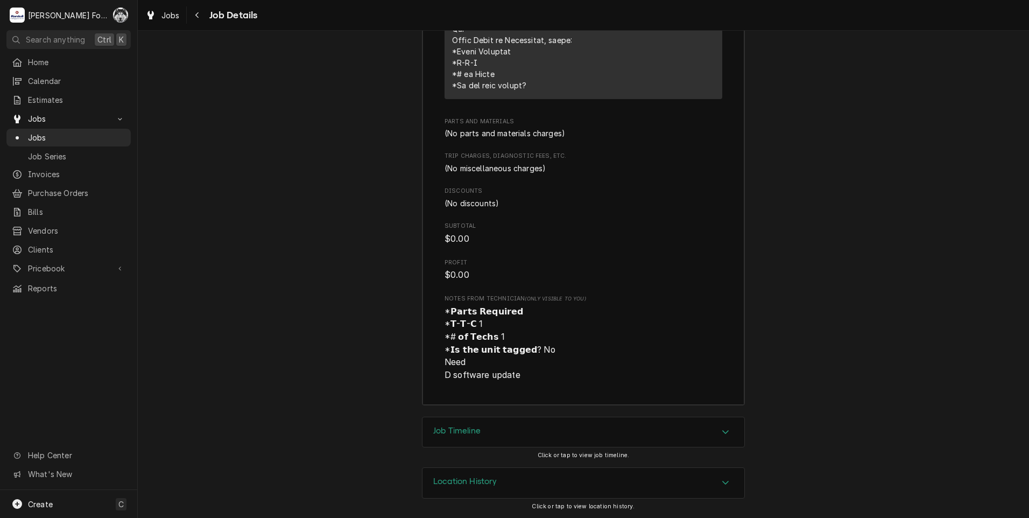
scroll to position [2626, 0]
click at [498, 428] on div "Job Timeline" at bounding box center [583, 432] width 322 height 30
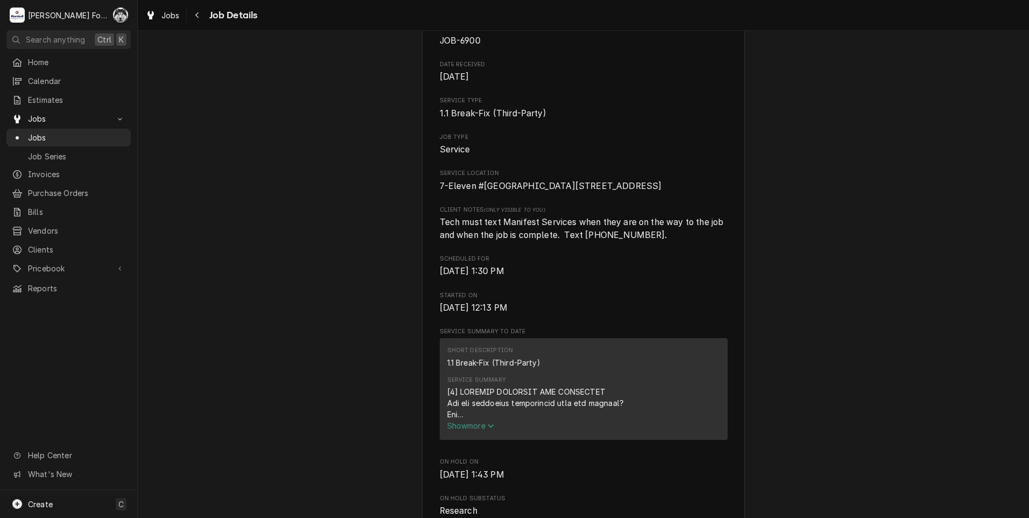
scroll to position [0, 0]
